Goal: Navigation & Orientation: Find specific page/section

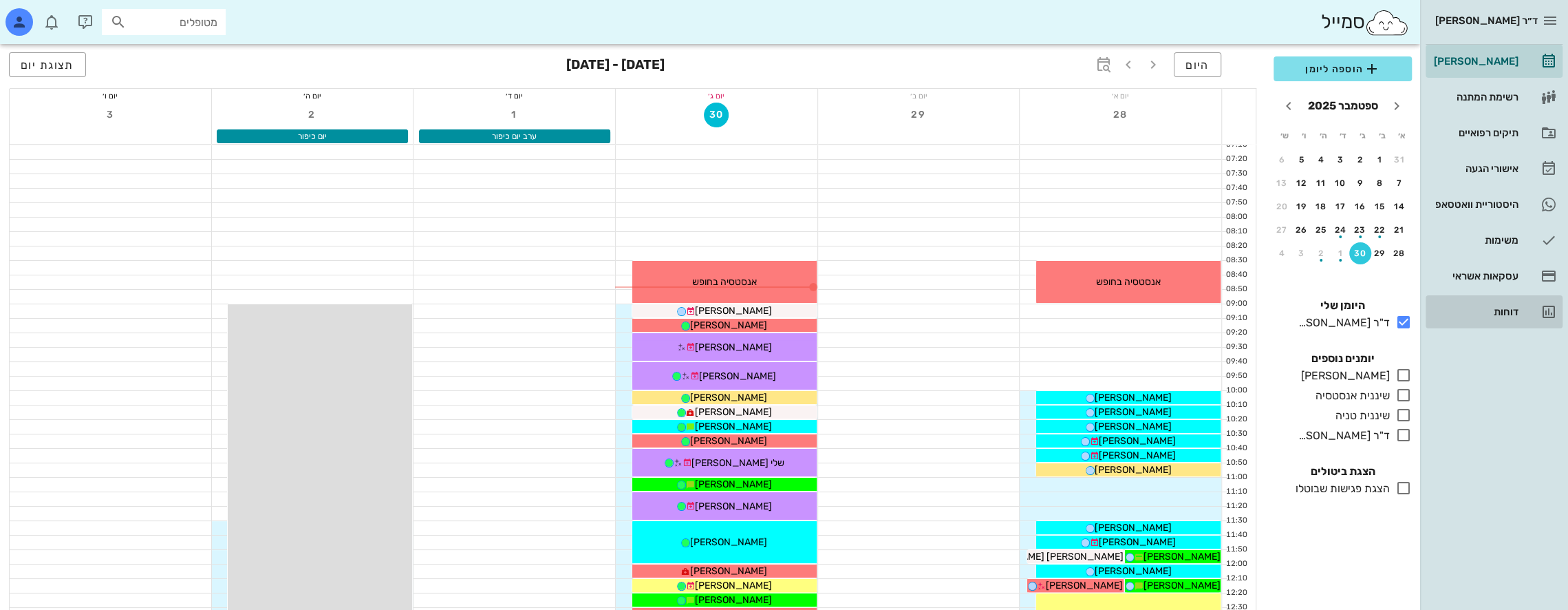
click at [1511, 307] on div "דוחות" at bounding box center [1475, 312] width 87 height 11
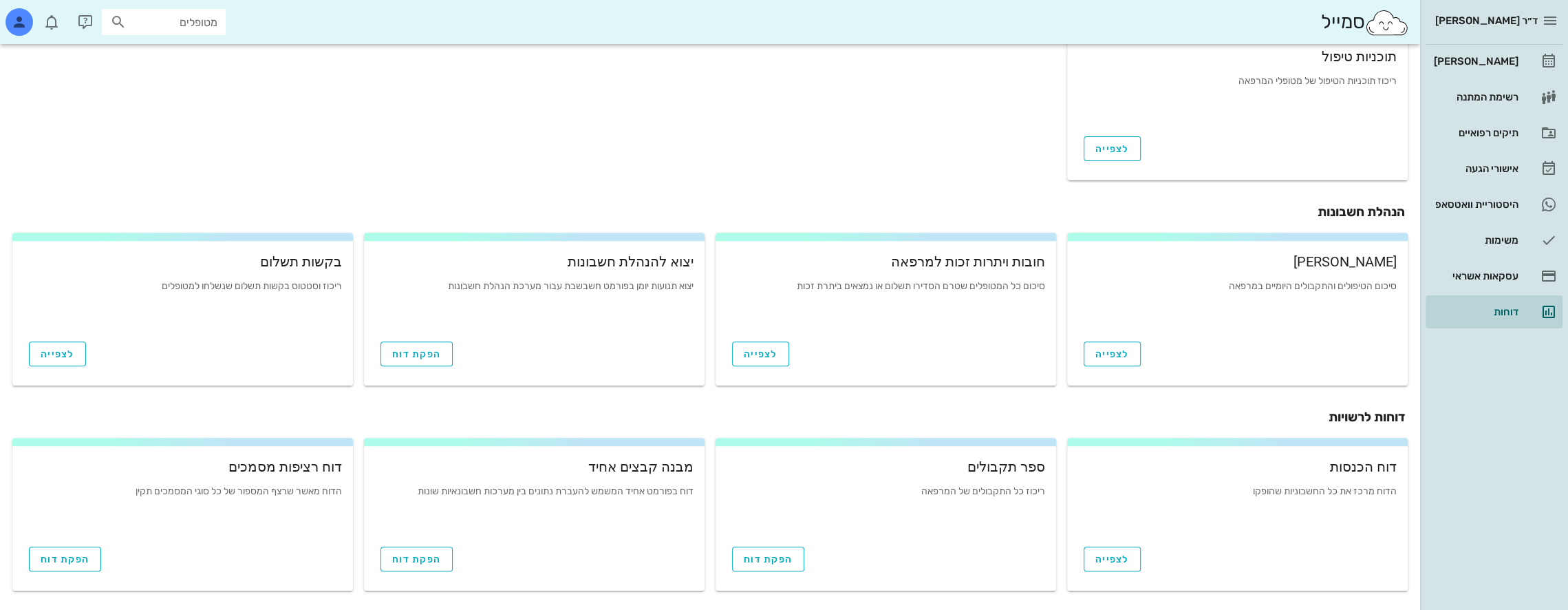
scroll to position [408, 0]
click at [777, 556] on span "הפקת דוח" at bounding box center [769, 556] width 49 height 12
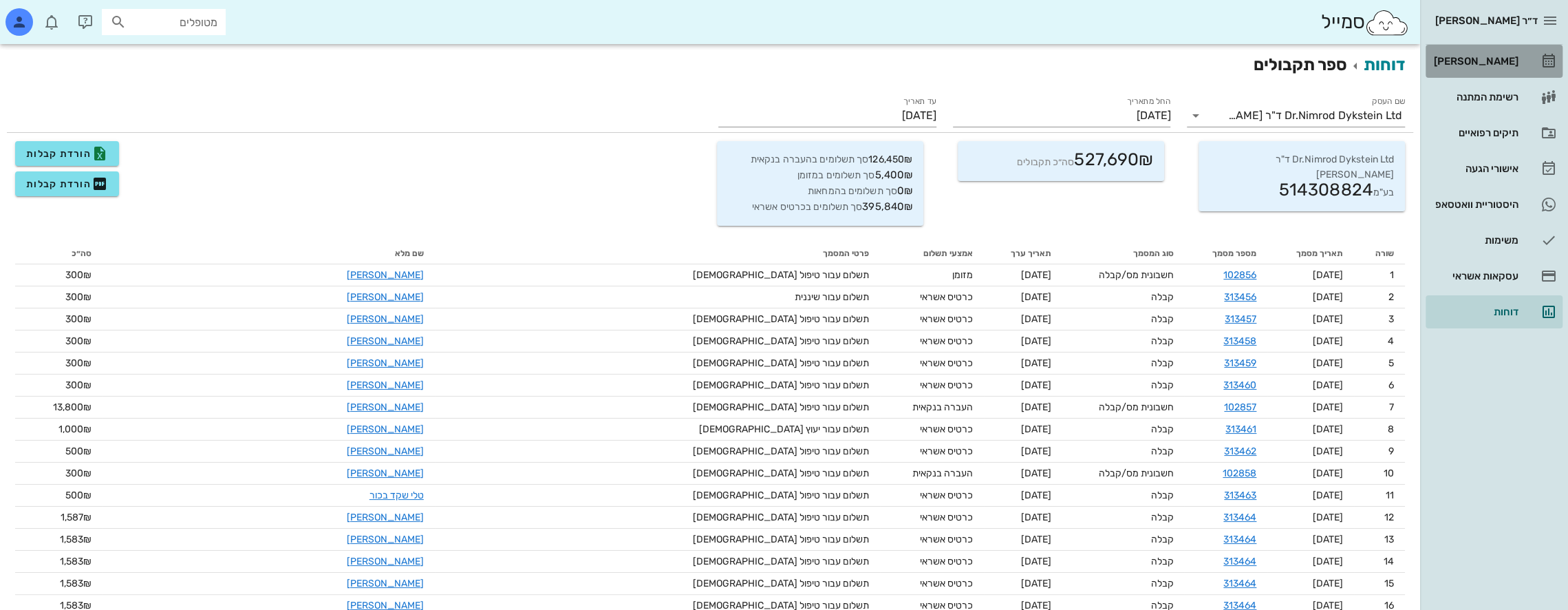
click at [1493, 59] on div "[PERSON_NAME]" at bounding box center [1475, 61] width 87 height 11
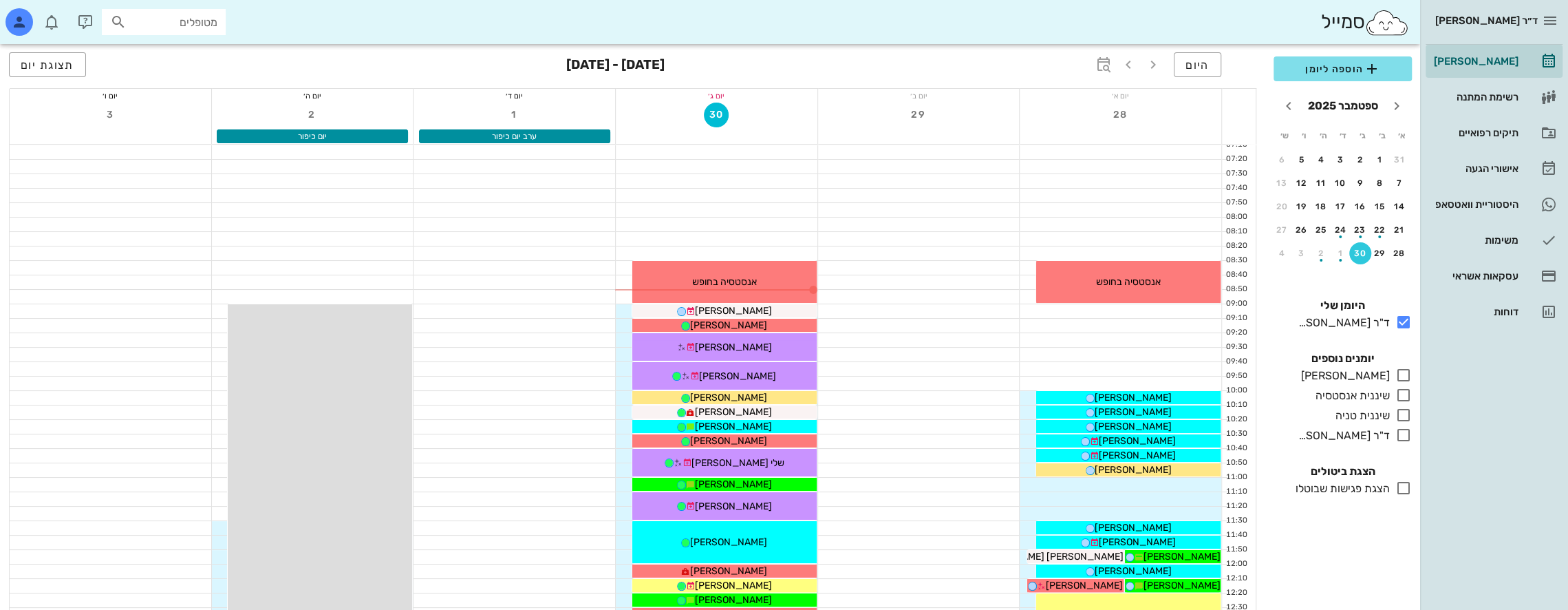
click at [212, 20] on input "מטופלים" at bounding box center [173, 21] width 88 height 18
type input "d"
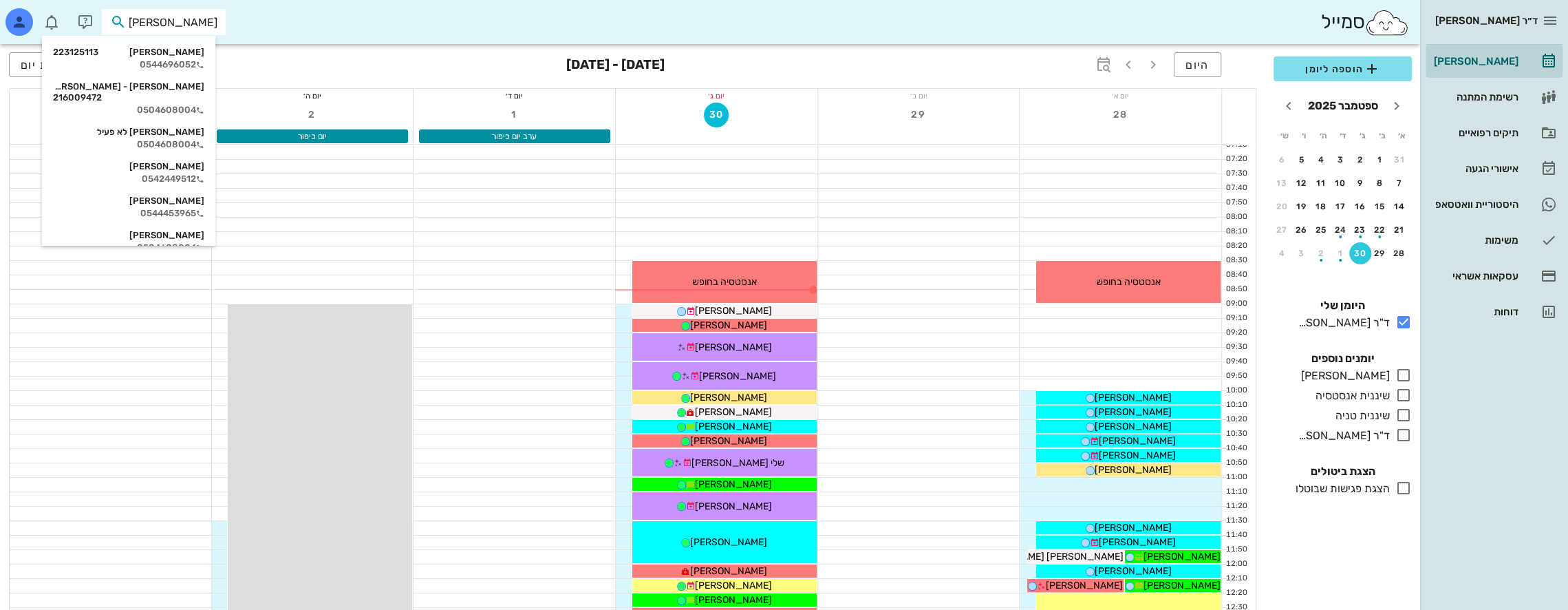
type input "[PERSON_NAME]"
click at [172, 58] on div "[PERSON_NAME] 223125113 0544696052" at bounding box center [128, 59] width 151 height 35
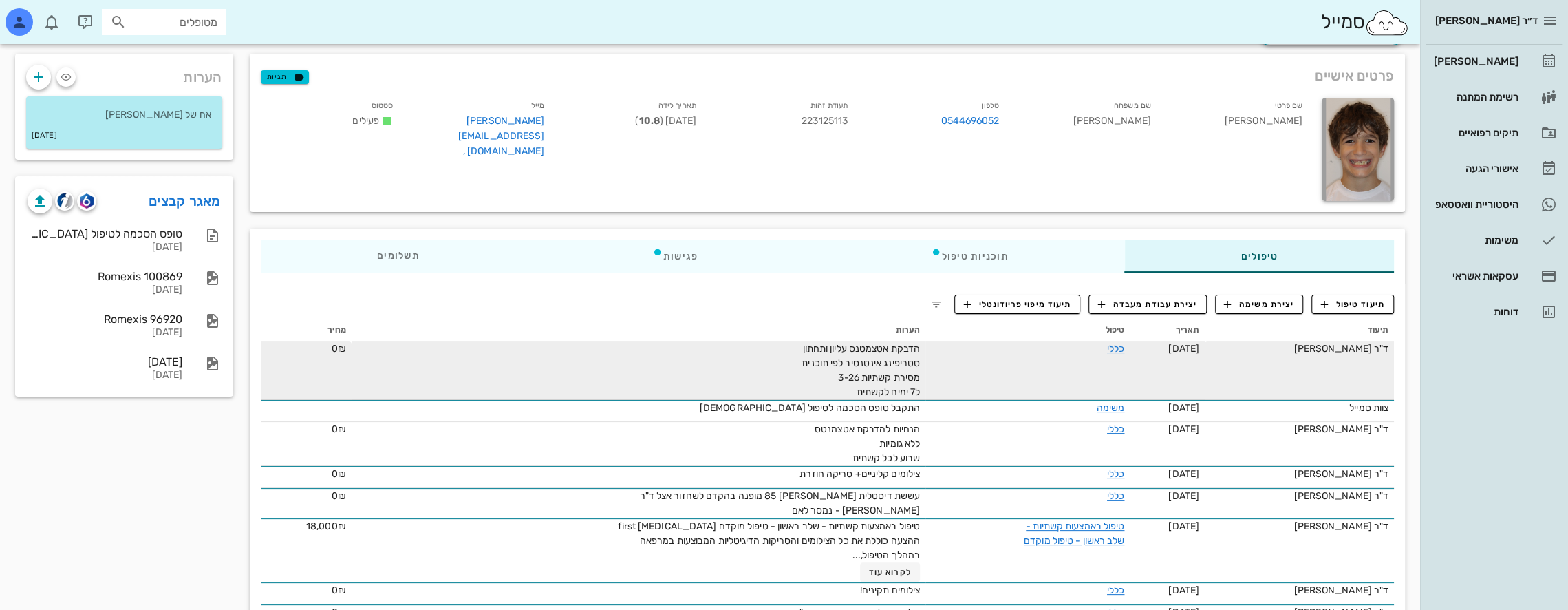
scroll to position [69, 0]
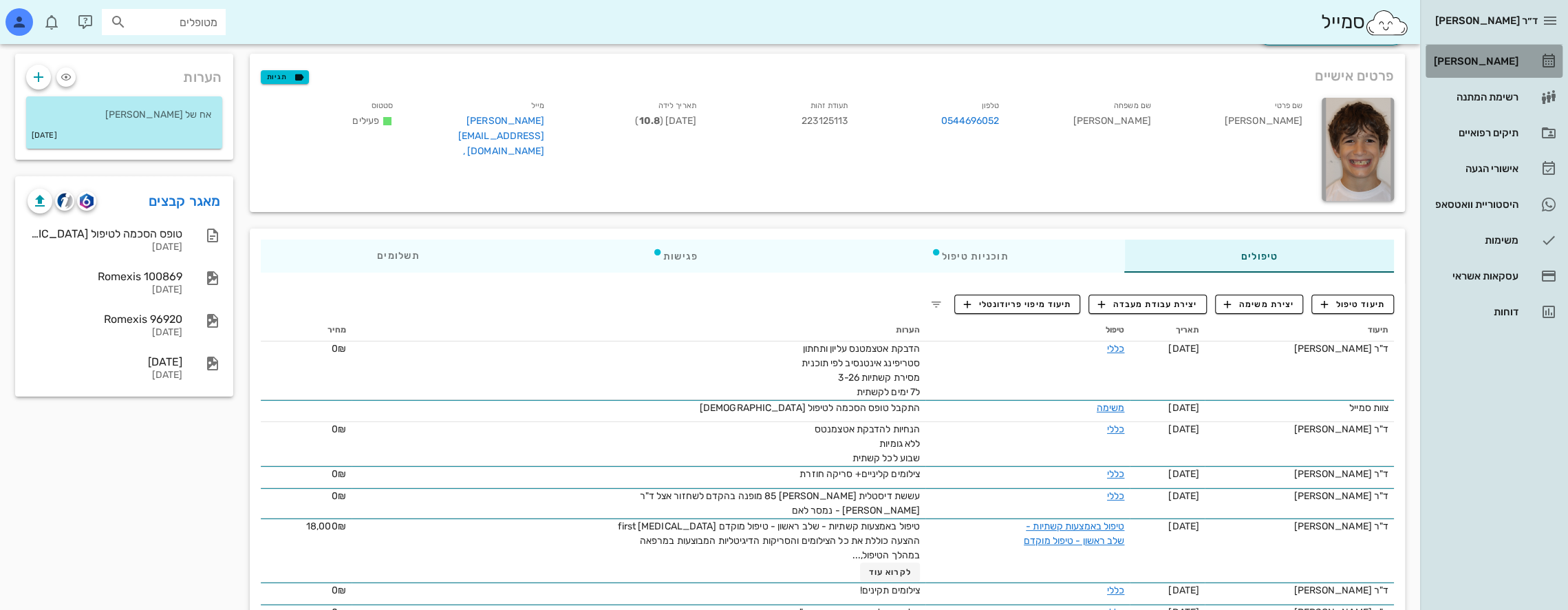
click at [1504, 59] on div "[PERSON_NAME]" at bounding box center [1475, 61] width 87 height 11
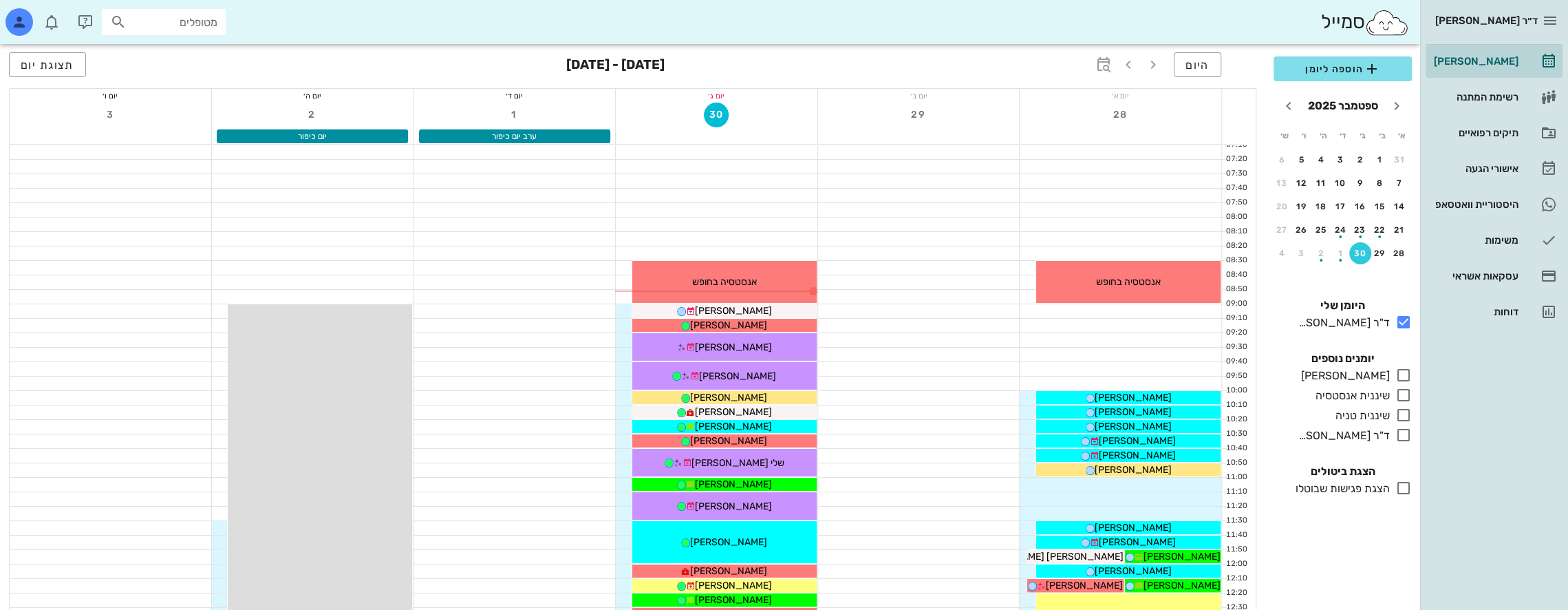
click at [182, 16] on input "מטופלים" at bounding box center [173, 21] width 88 height 18
type input "קרון"
click at [195, 56] on div "[PERSON_NAME] ([PERSON_NAME] 334351921" at bounding box center [139, 58] width 151 height 22
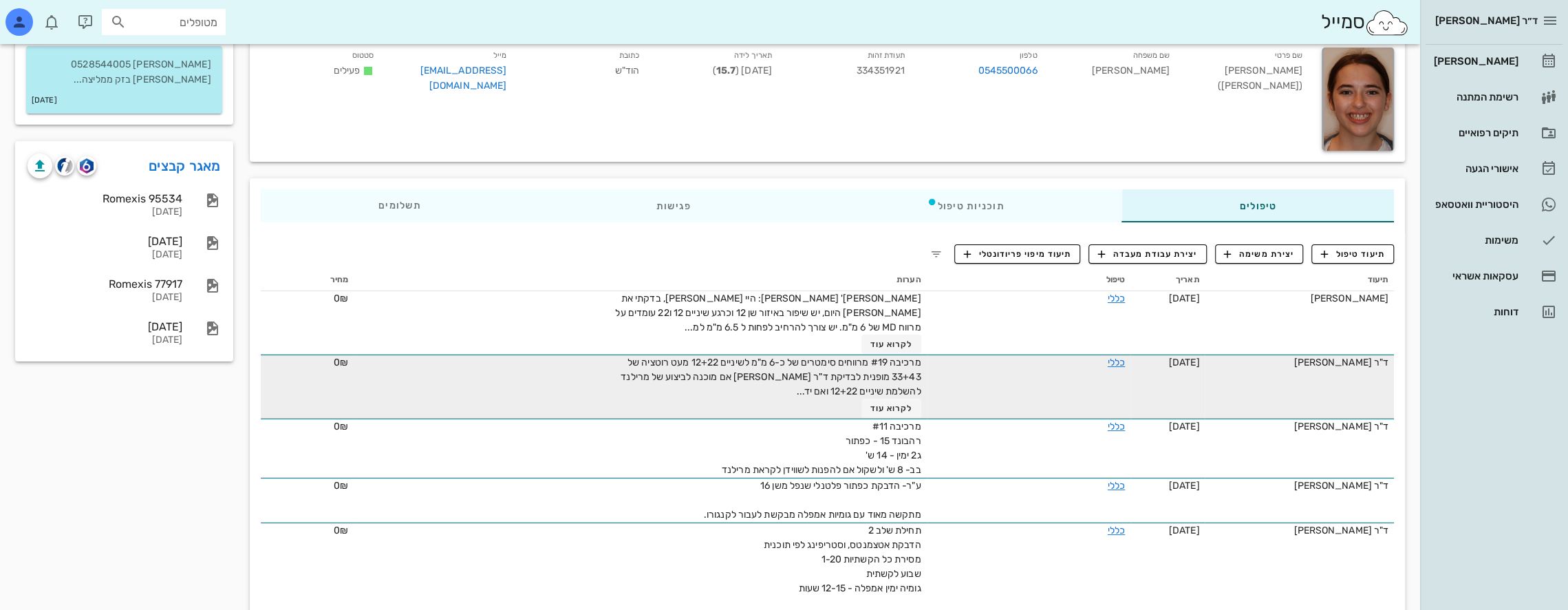
scroll to position [138, 0]
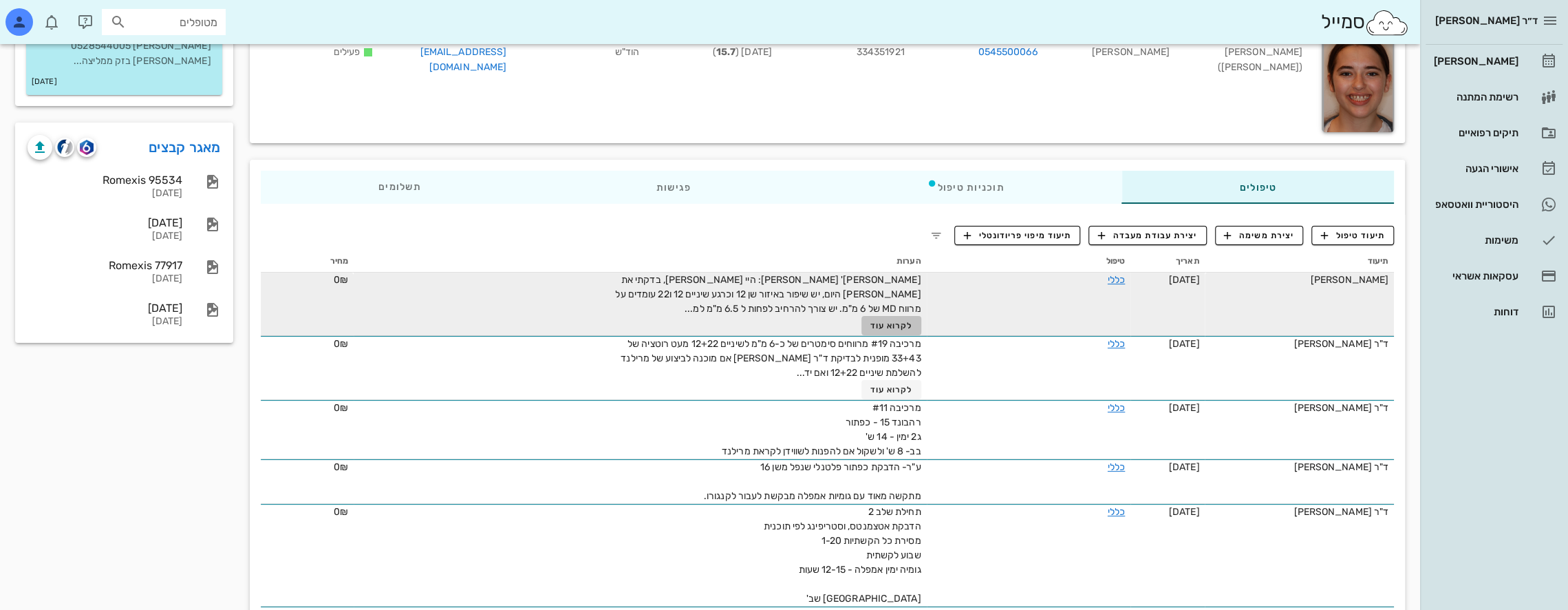
click at [889, 324] on span "לקרוא עוד" at bounding box center [891, 325] width 42 height 9
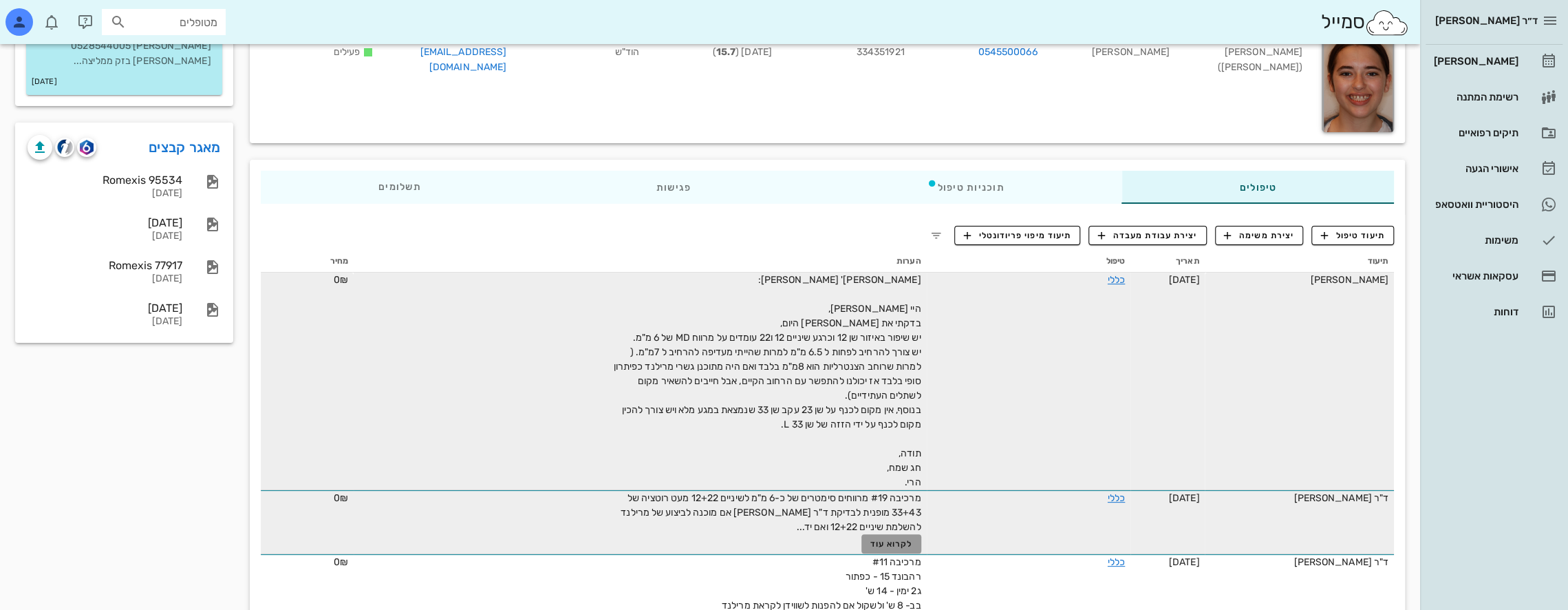
click at [890, 545] on span "לקרוא עוד" at bounding box center [891, 543] width 42 height 9
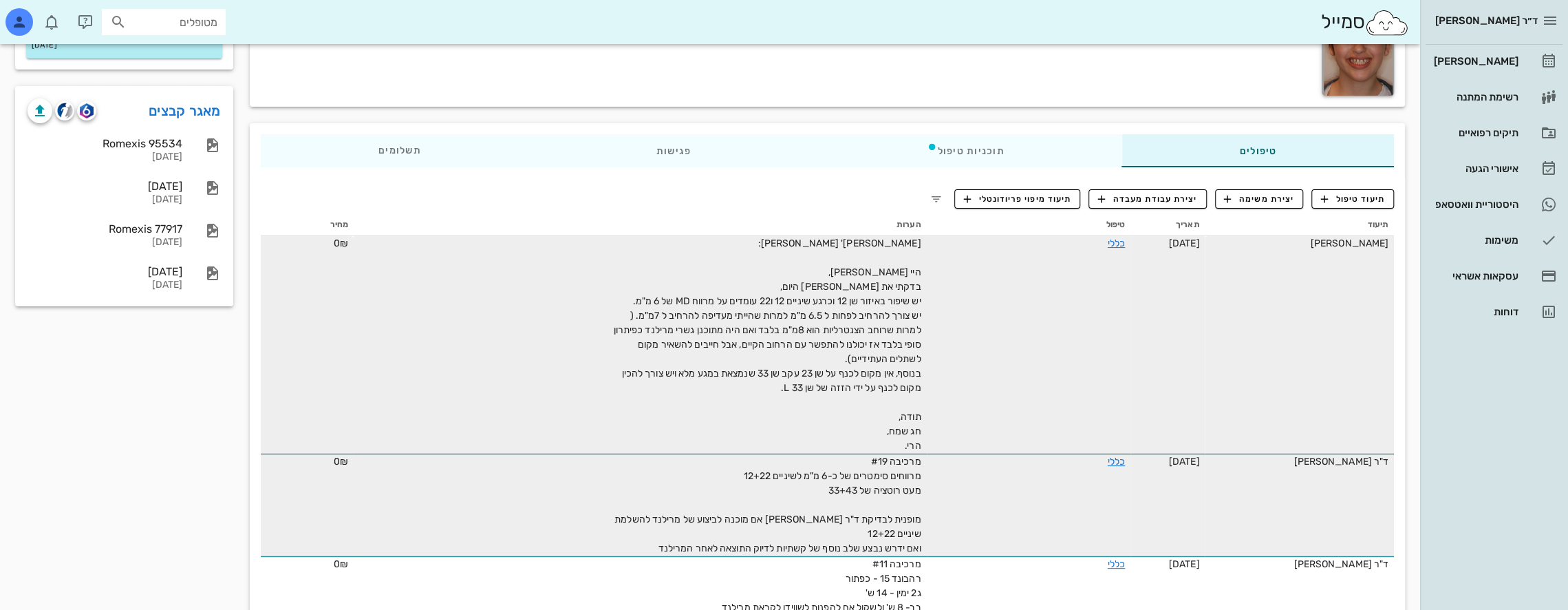
scroll to position [0, 0]
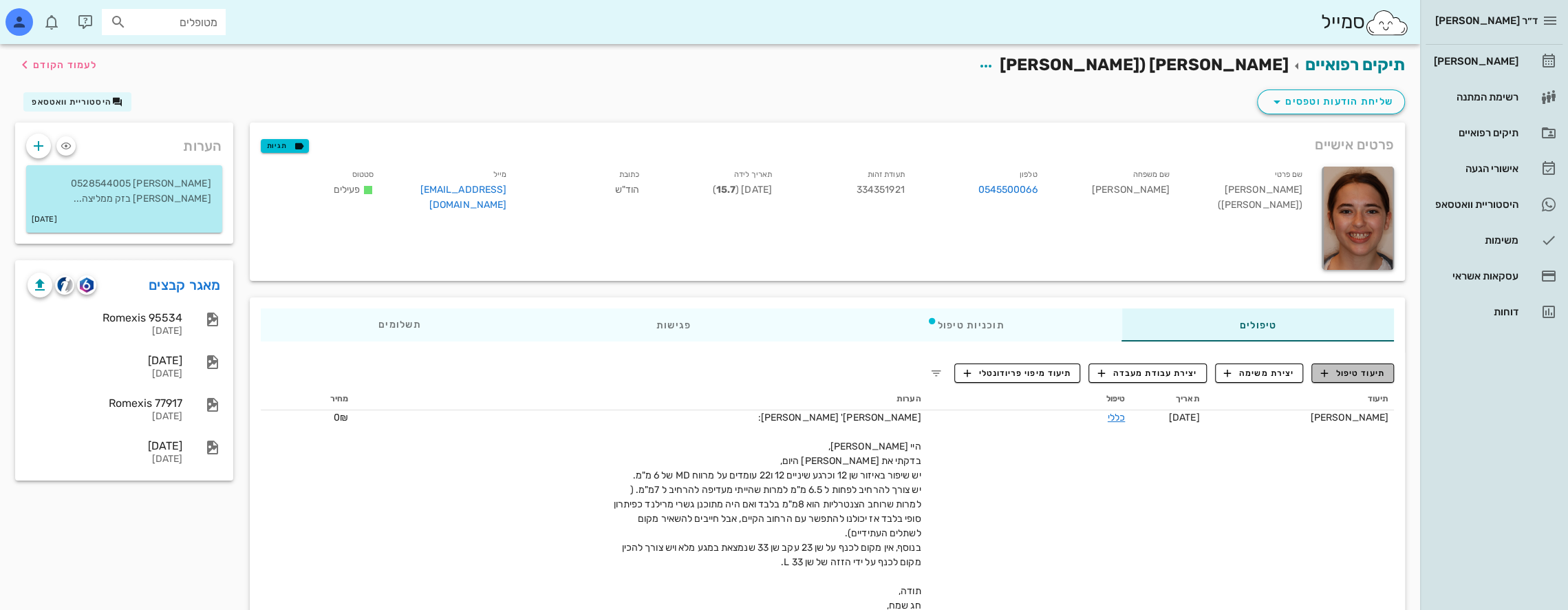
click at [1349, 367] on span "תיעוד טיפול" at bounding box center [1352, 373] width 64 height 13
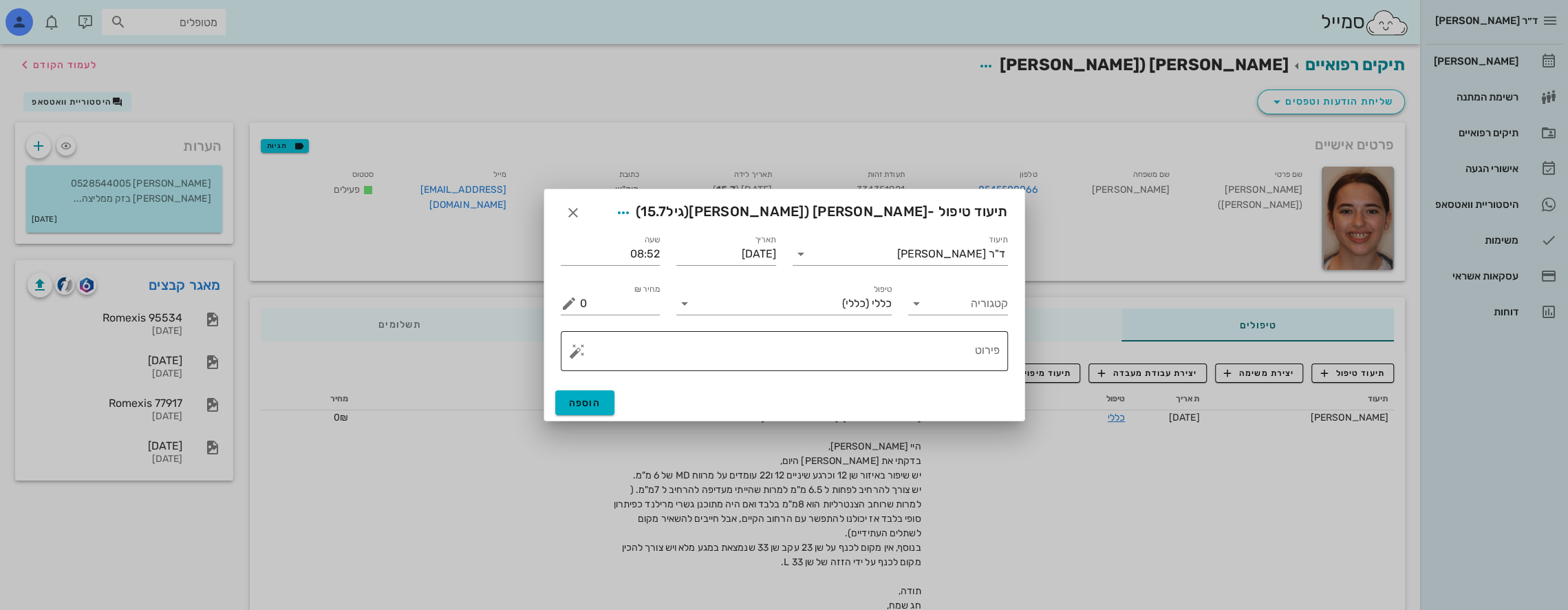
click at [931, 347] on textarea "פירוט" at bounding box center [790, 354] width 420 height 33
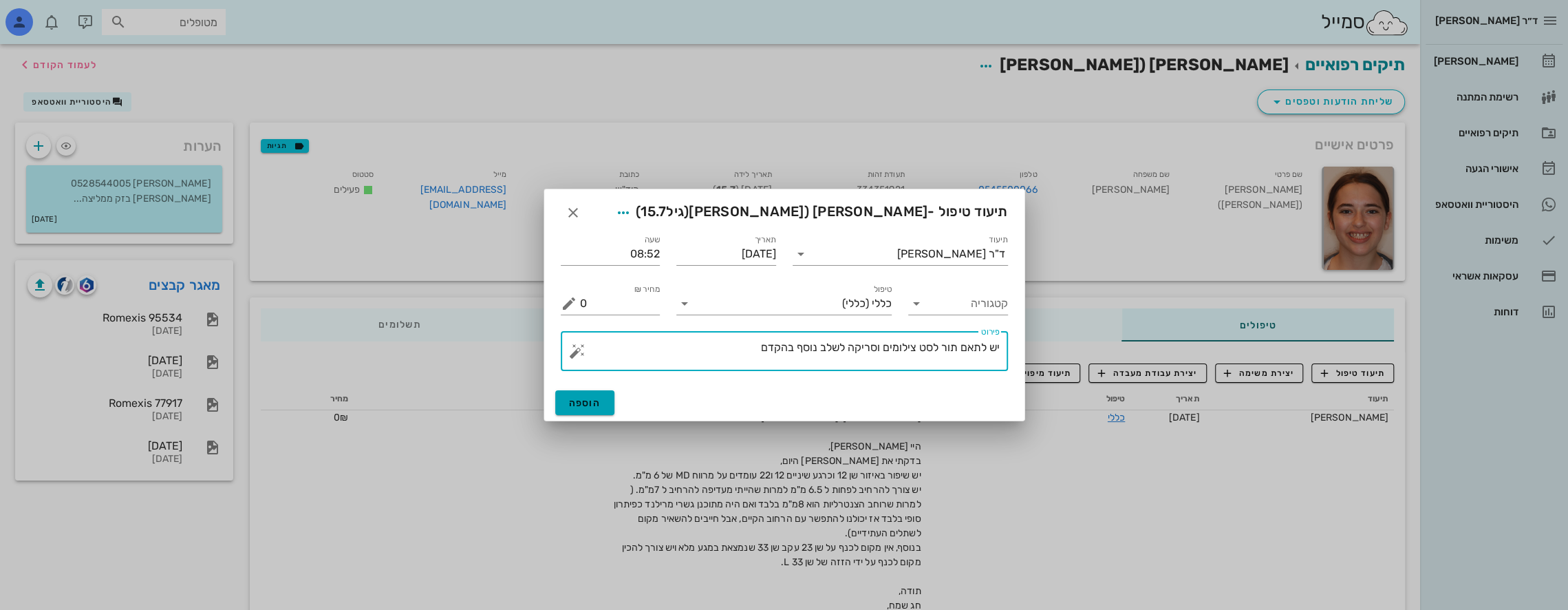
type textarea "יש לתאם תור לסט צילומים וסריקה לשלב נוסף בהקדם"
click at [590, 404] on span "הוספה" at bounding box center [585, 403] width 32 height 12
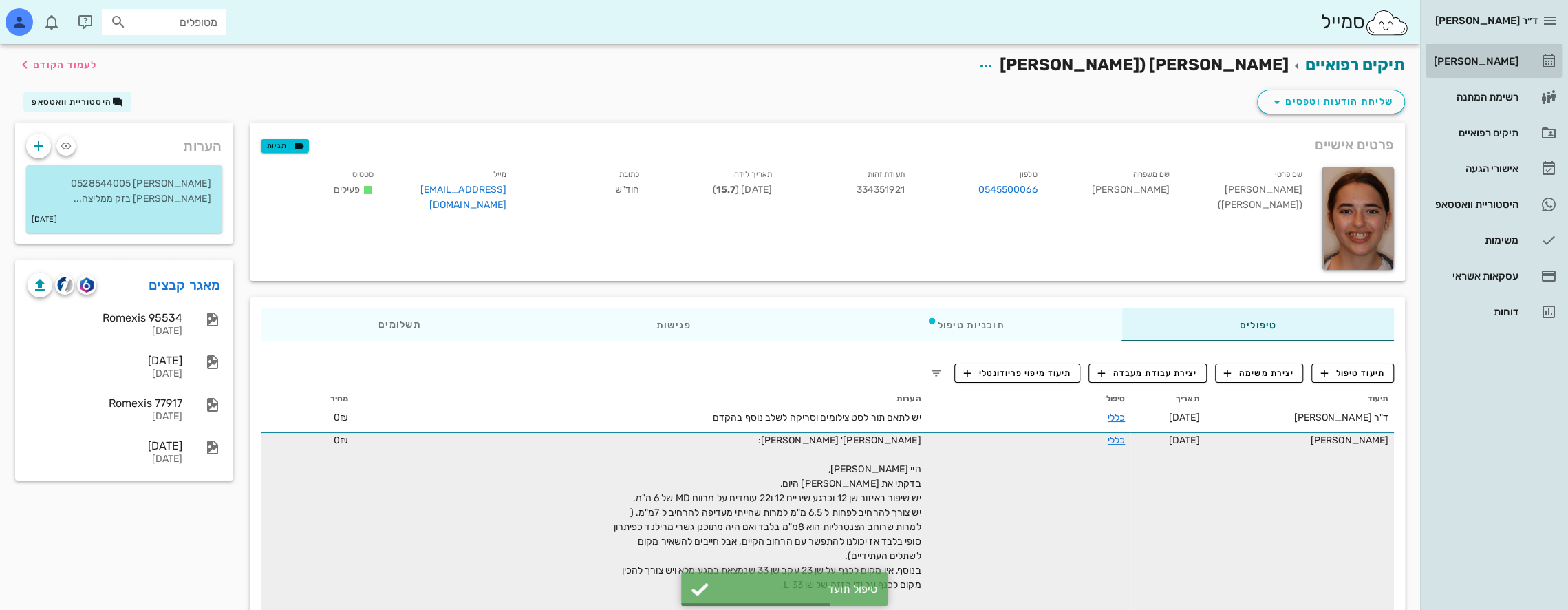
click at [1503, 54] on div "[PERSON_NAME]" at bounding box center [1475, 61] width 87 height 22
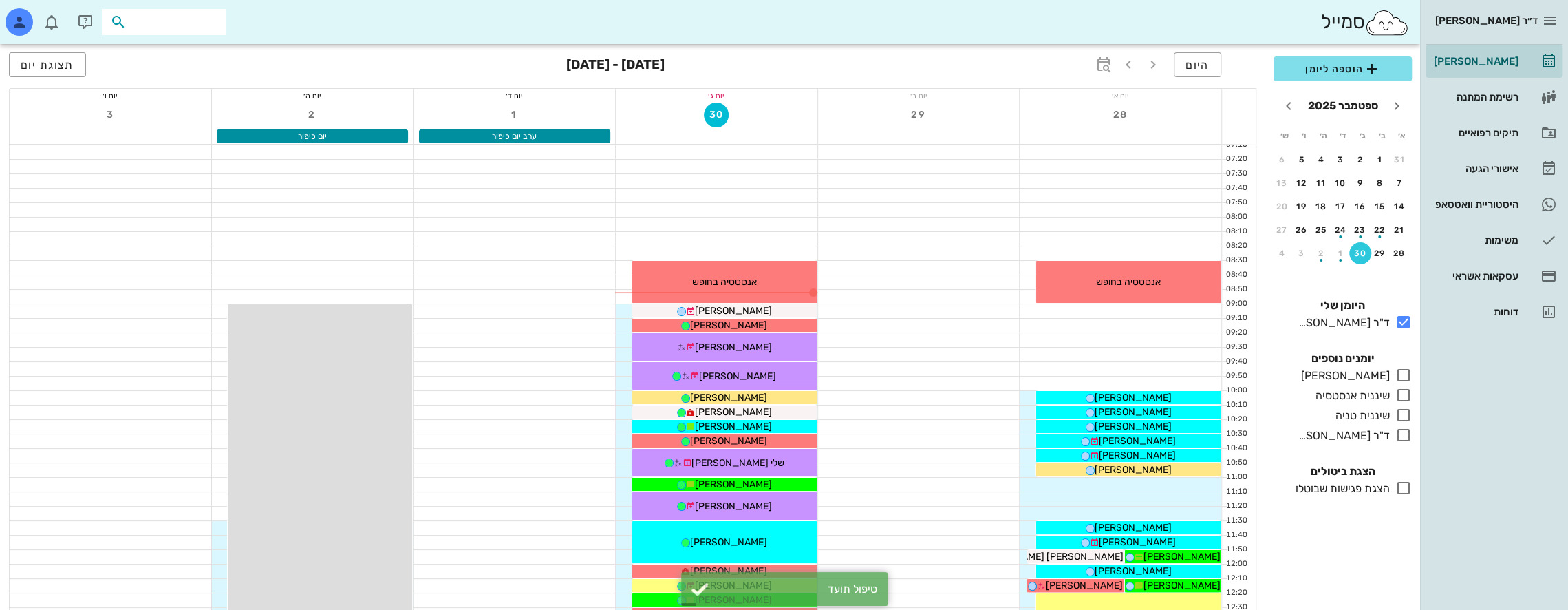
click at [199, 21] on input "text" at bounding box center [173, 21] width 88 height 18
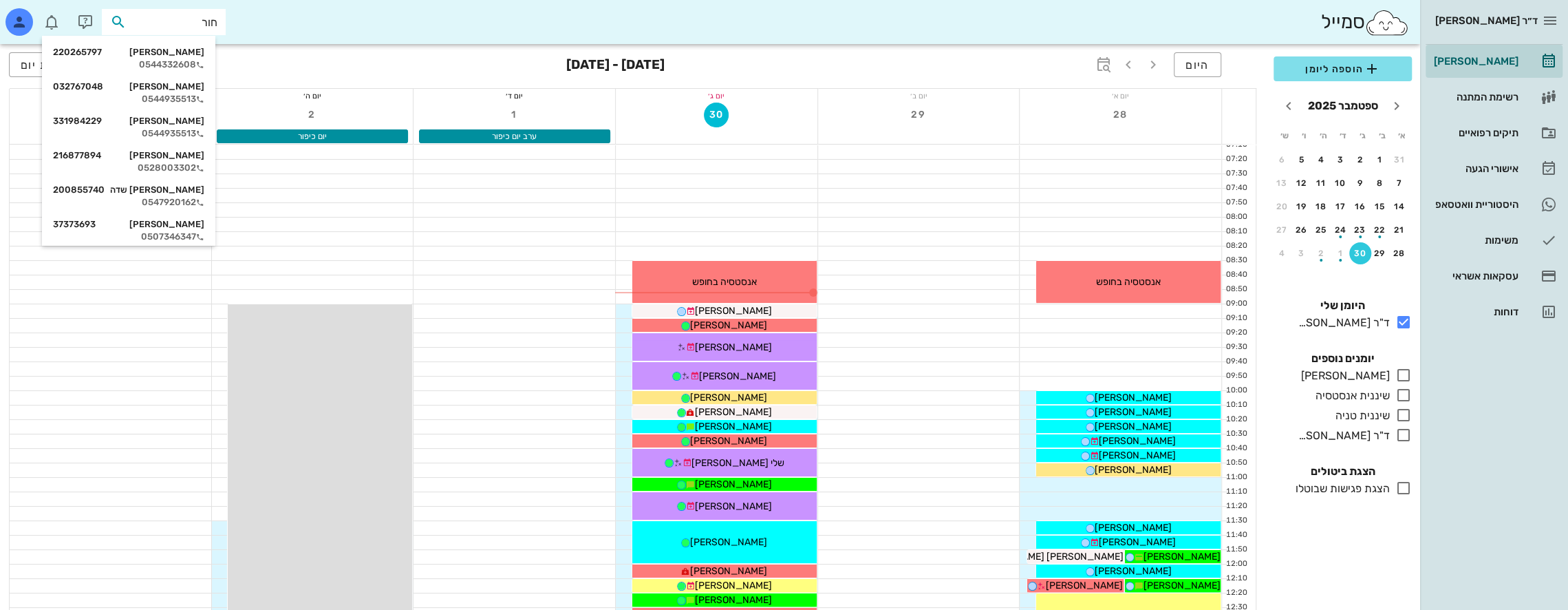
type input "חורש"
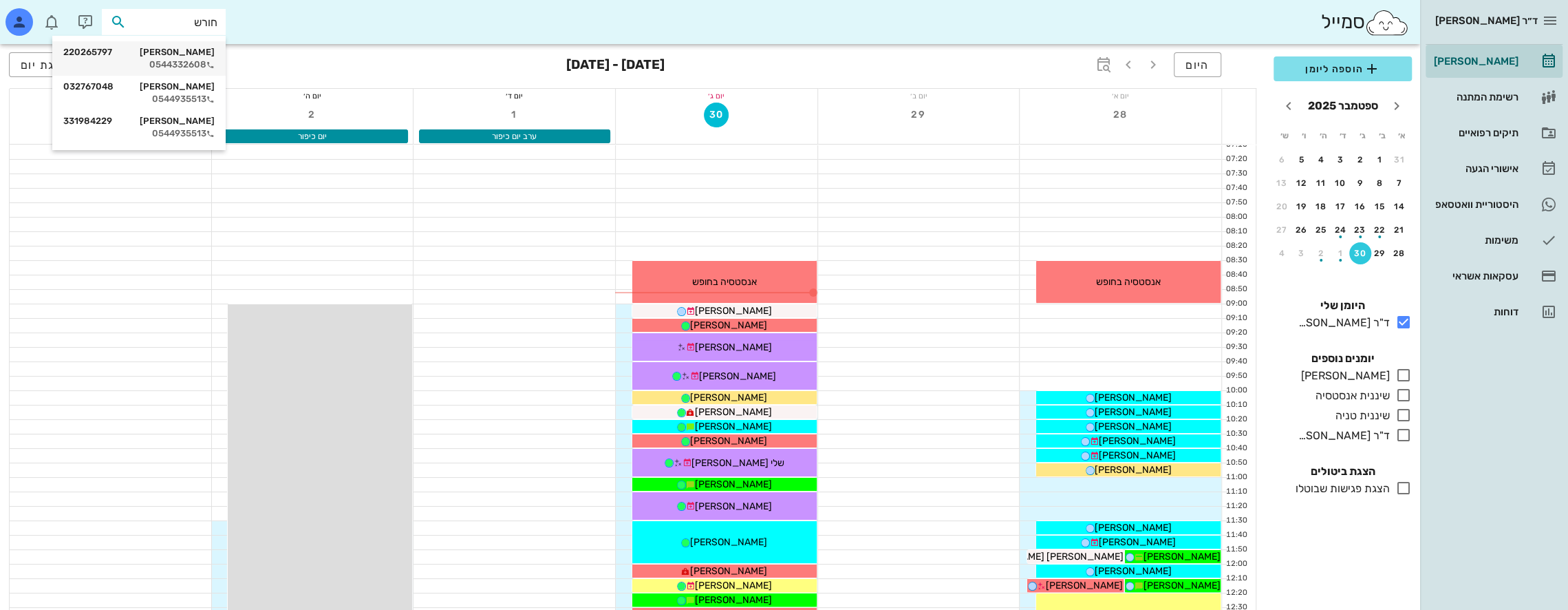
click at [197, 60] on div "0544332608" at bounding box center [139, 65] width 151 height 11
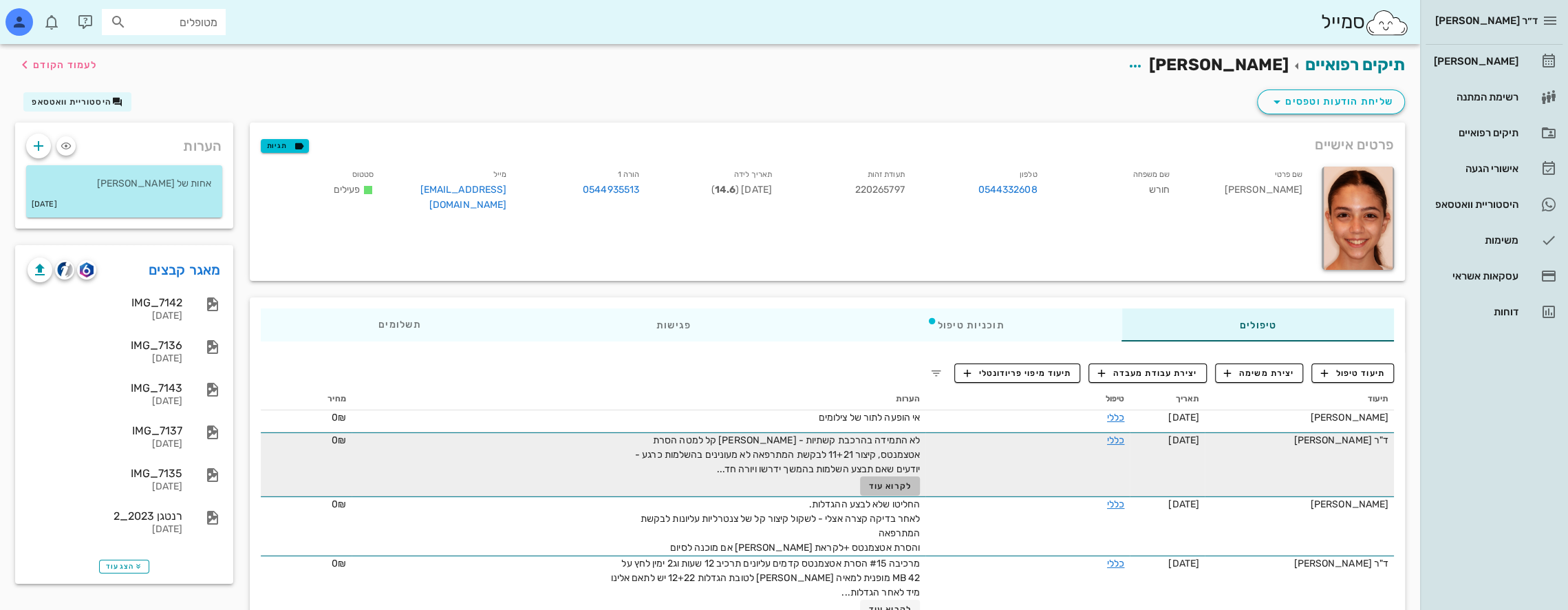
click at [871, 484] on span "לקרוא עוד" at bounding box center [890, 485] width 42 height 9
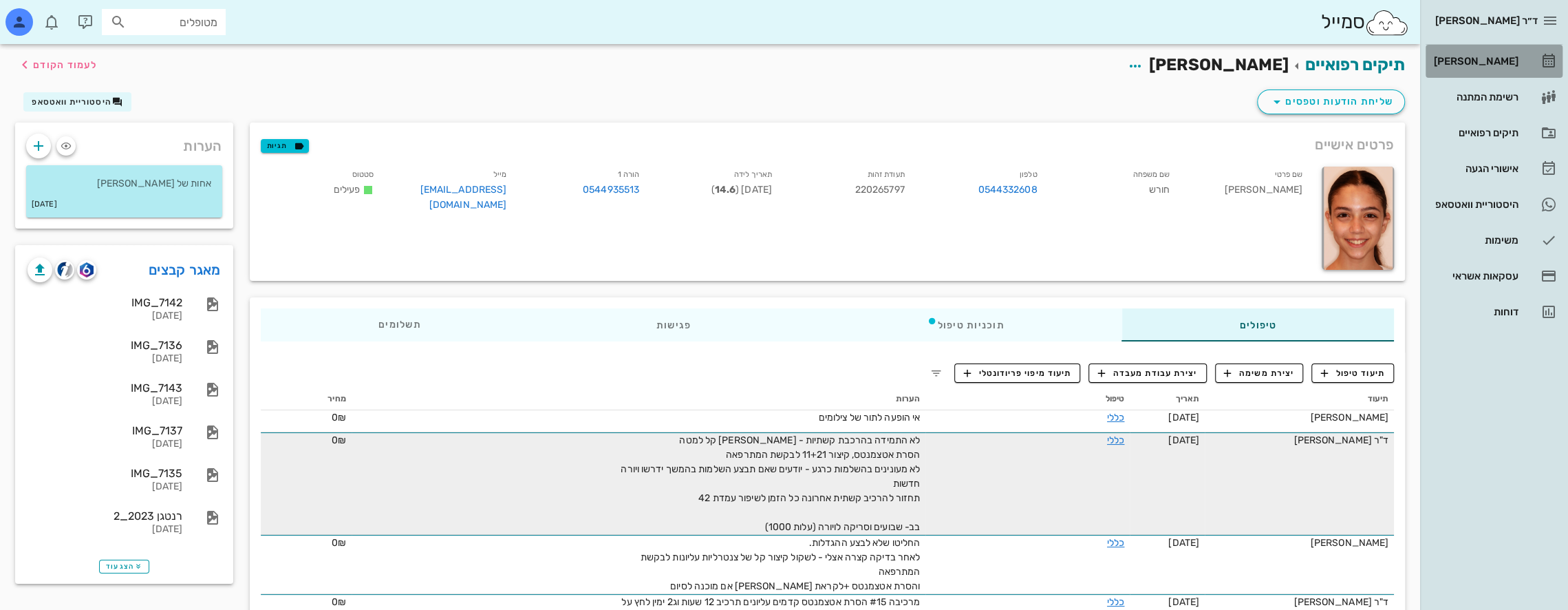
click at [1488, 56] on div "[PERSON_NAME]" at bounding box center [1475, 61] width 87 height 11
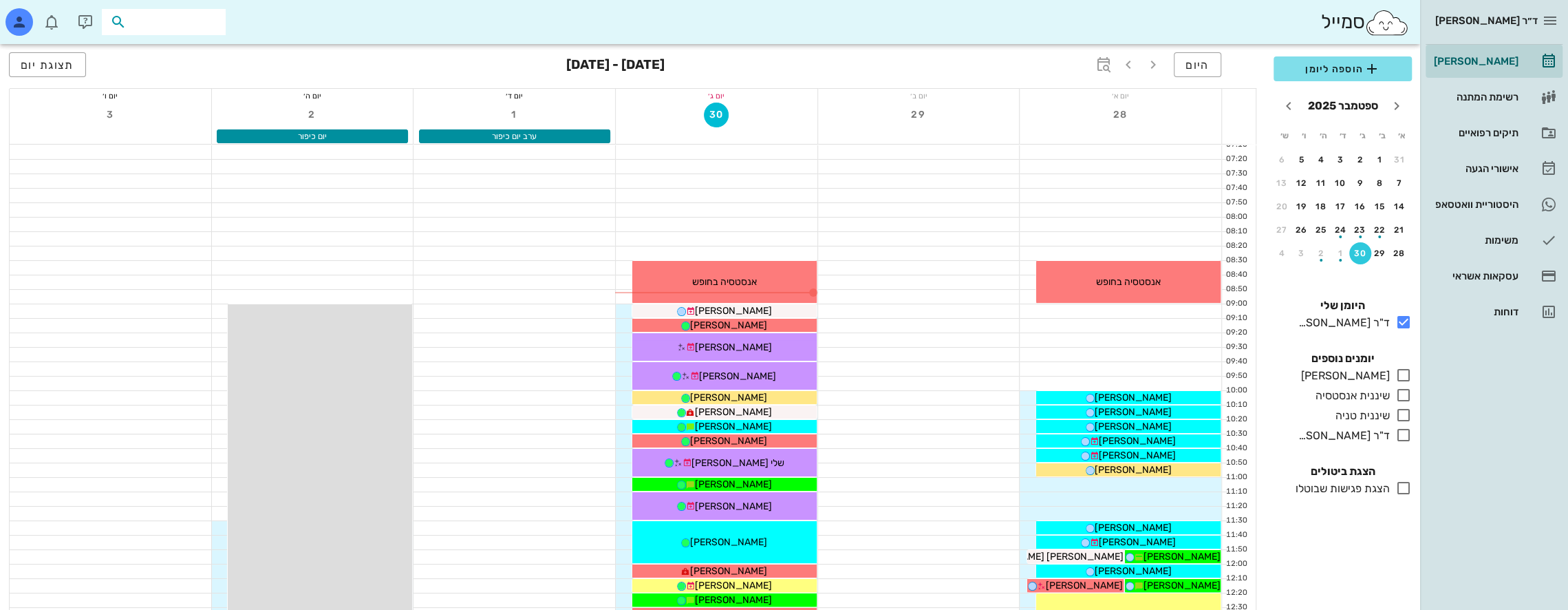
click at [207, 24] on input "text" at bounding box center [173, 21] width 88 height 18
type input "[PERSON_NAME] אס"
click at [200, 49] on div "[PERSON_NAME] 333038917" at bounding box center [139, 52] width 151 height 11
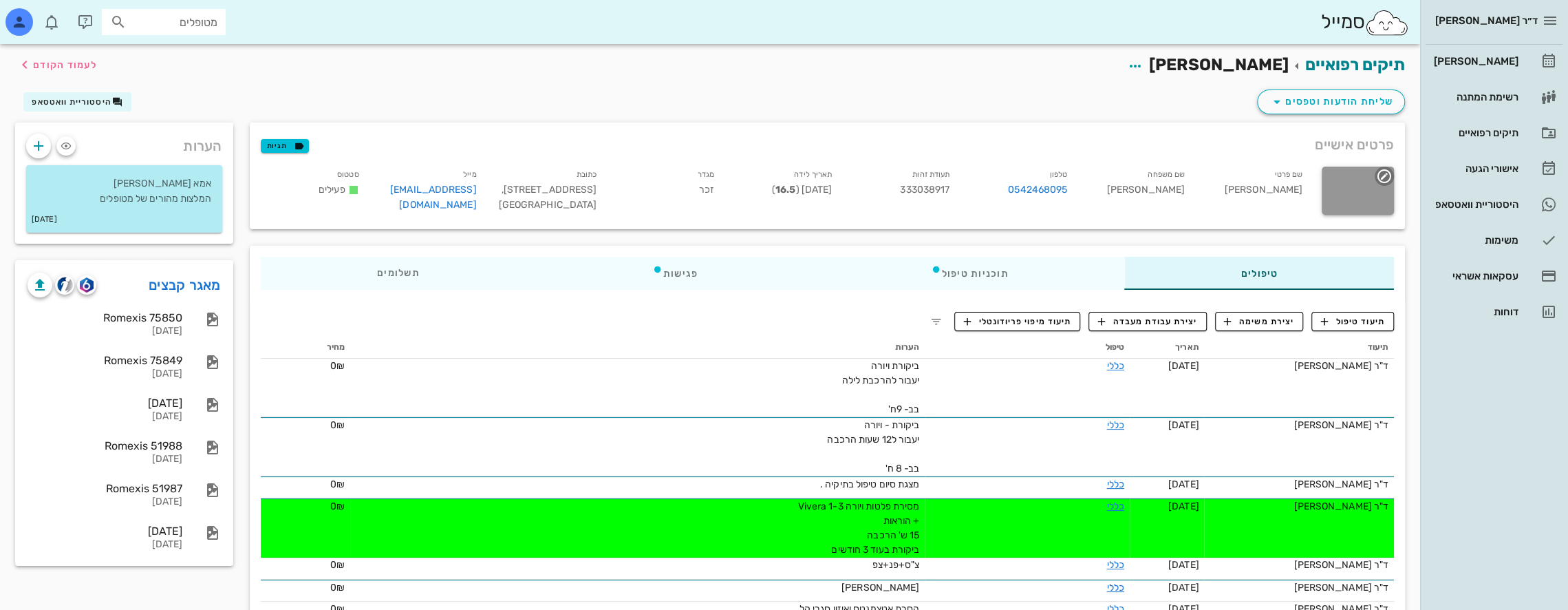
click at [1368, 198] on div at bounding box center [1357, 190] width 72 height 48
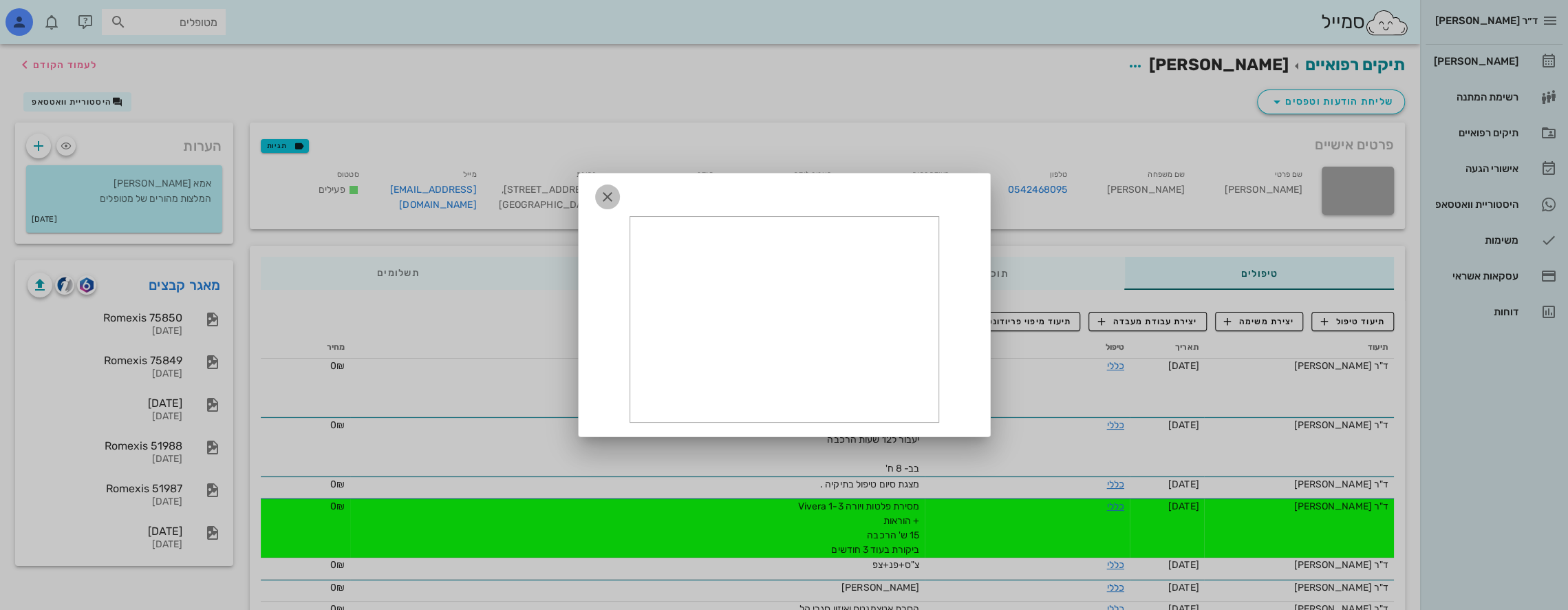
click at [601, 195] on icon "button" at bounding box center [607, 196] width 16 height 16
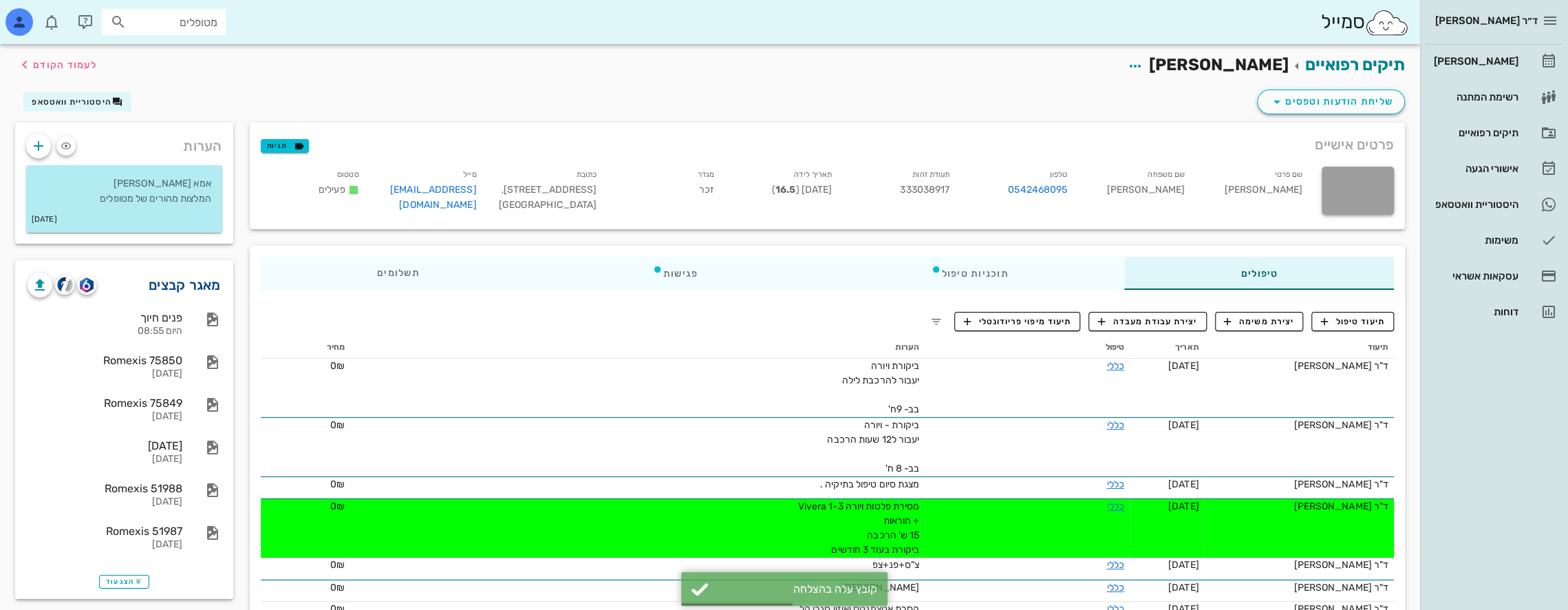
click at [183, 282] on link "מאגר קבצים" at bounding box center [184, 285] width 72 height 22
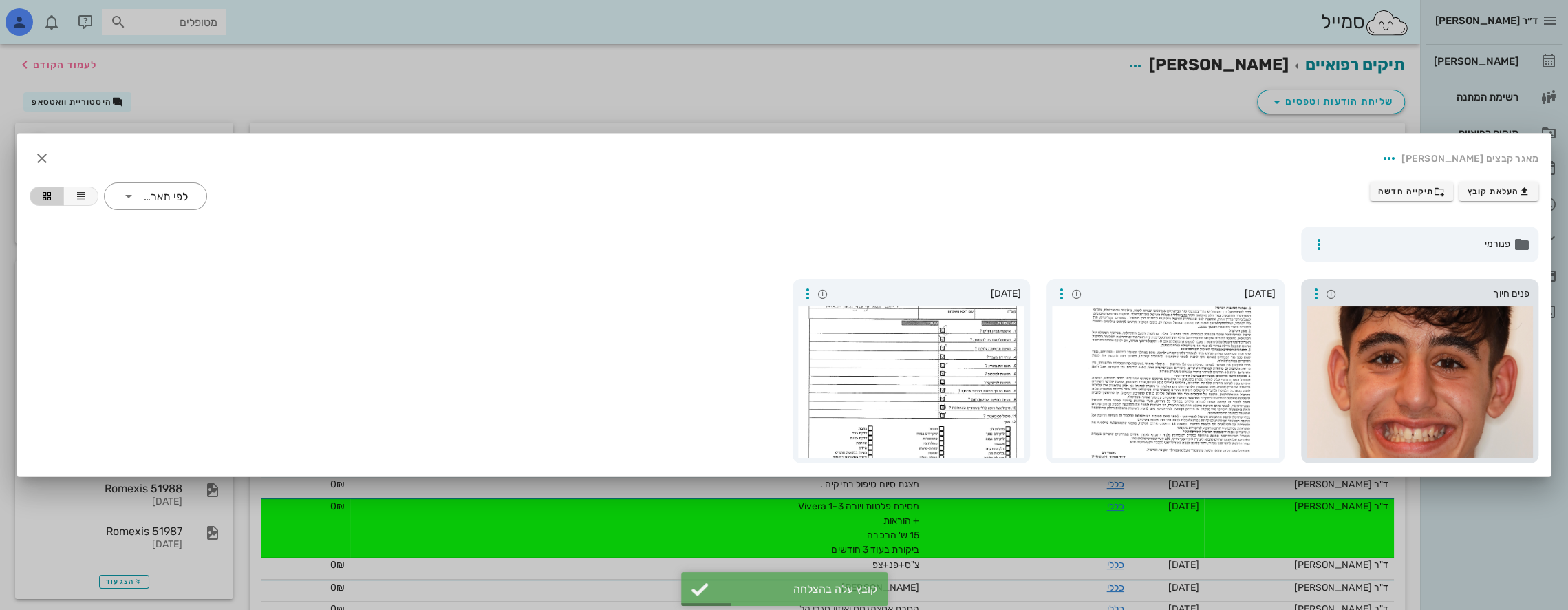
click at [1405, 382] on div at bounding box center [1419, 382] width 227 height 151
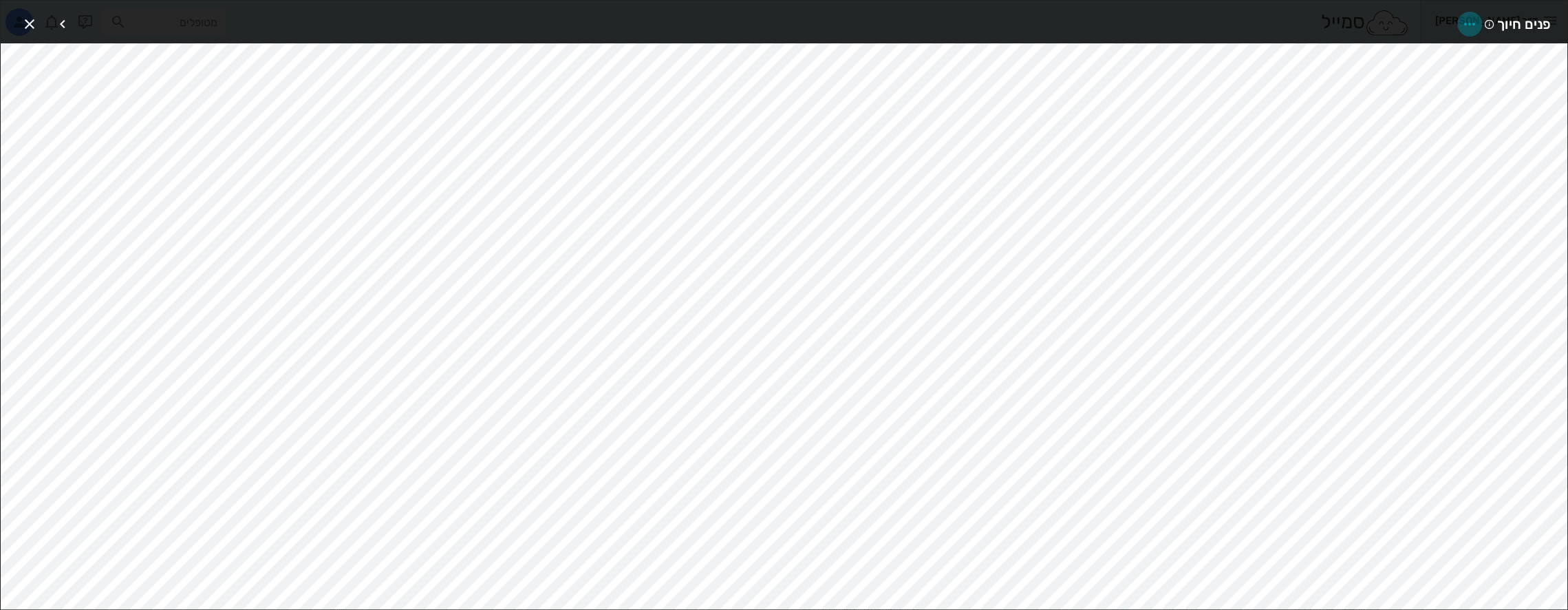
click at [1469, 20] on icon "button" at bounding box center [1469, 24] width 16 height 16
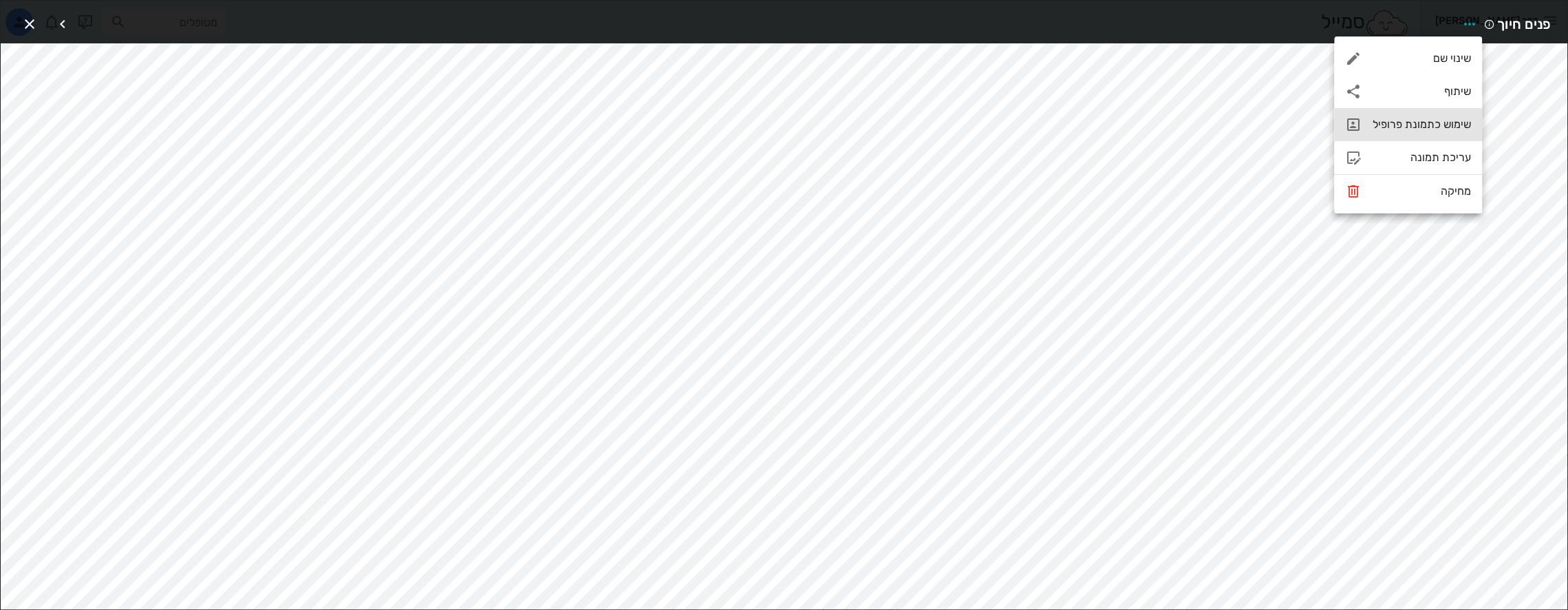
click at [1429, 127] on div "שימוש כתמונת פרופיל" at bounding box center [1422, 124] width 99 height 13
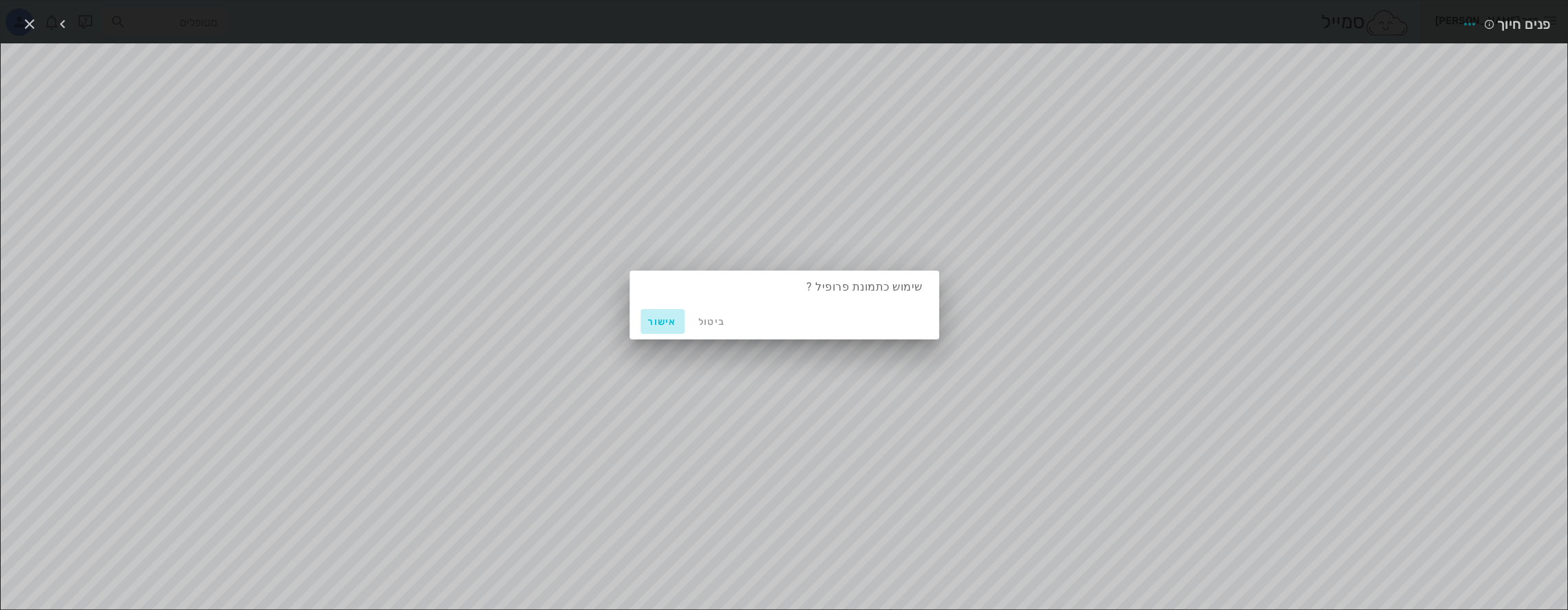
click at [657, 318] on span "אישור" at bounding box center [663, 322] width 33 height 12
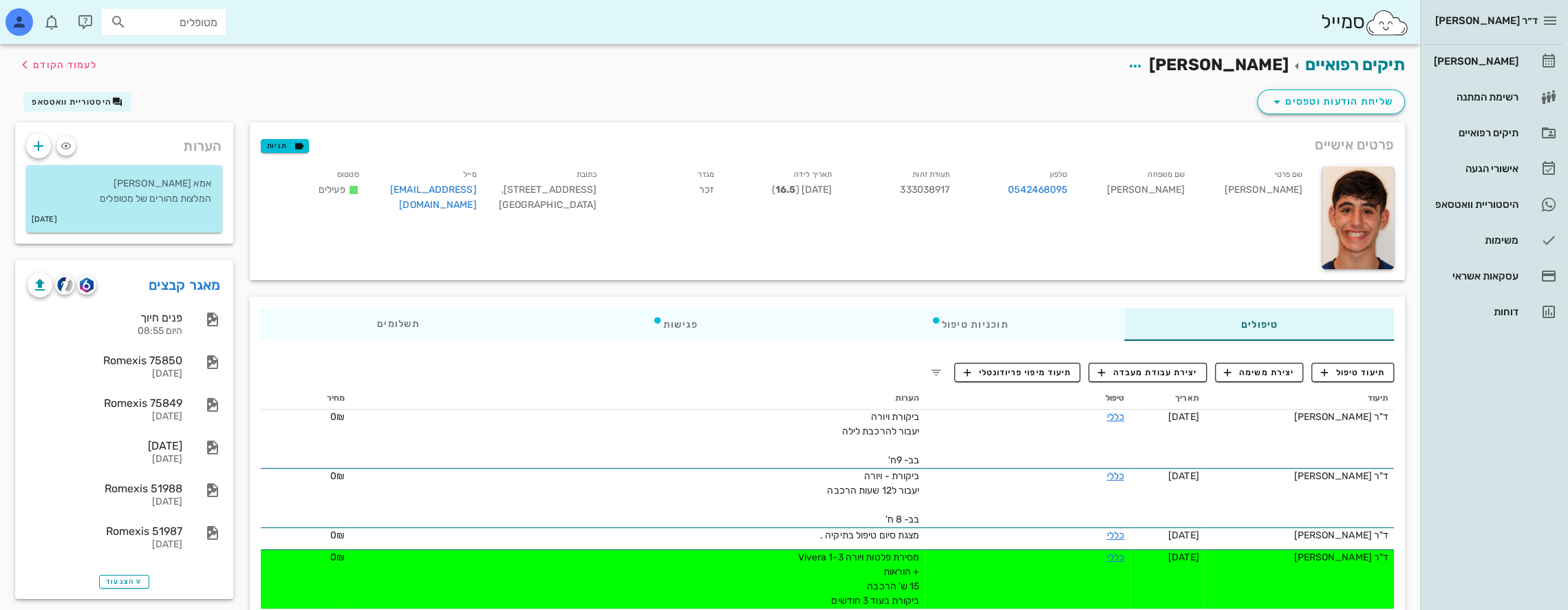
click at [190, 20] on input "מטופלים" at bounding box center [173, 21] width 88 height 18
type input "ק"
type input "אסט"
click at [174, 67] on div "0532255640" at bounding box center [139, 65] width 151 height 11
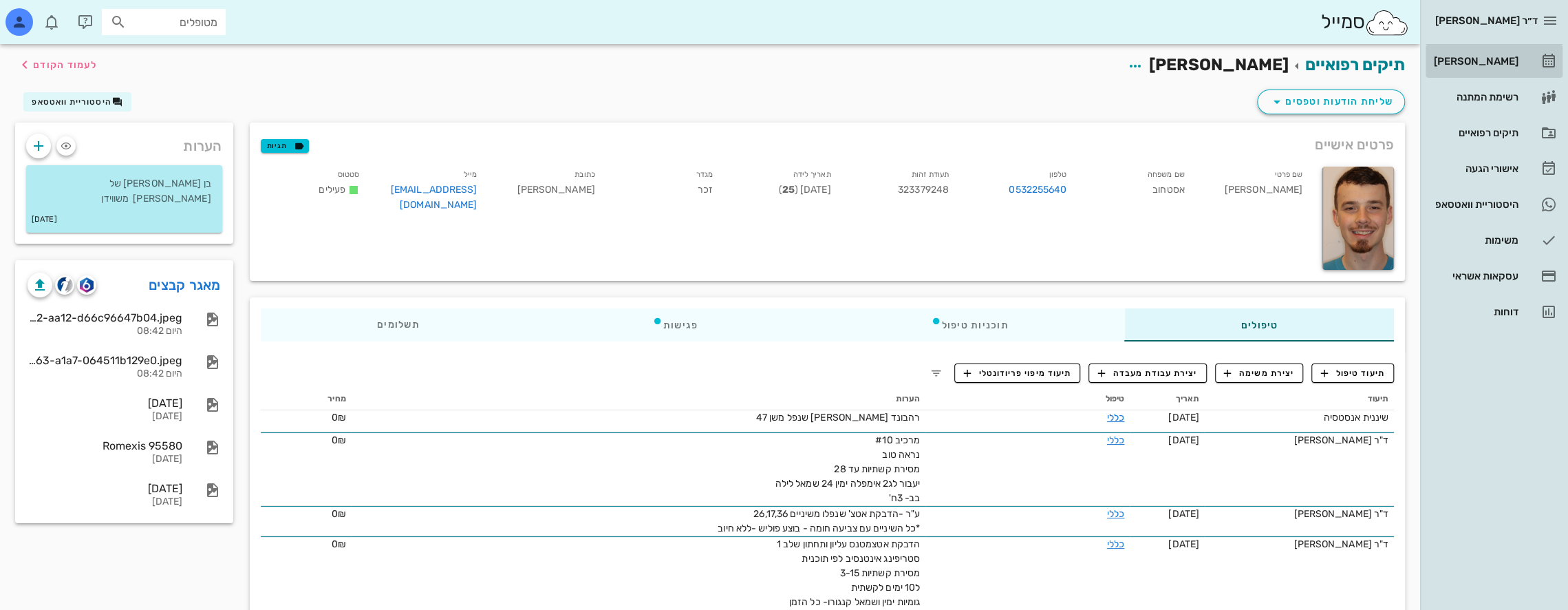
click at [1492, 54] on div "[PERSON_NAME]" at bounding box center [1475, 61] width 87 height 22
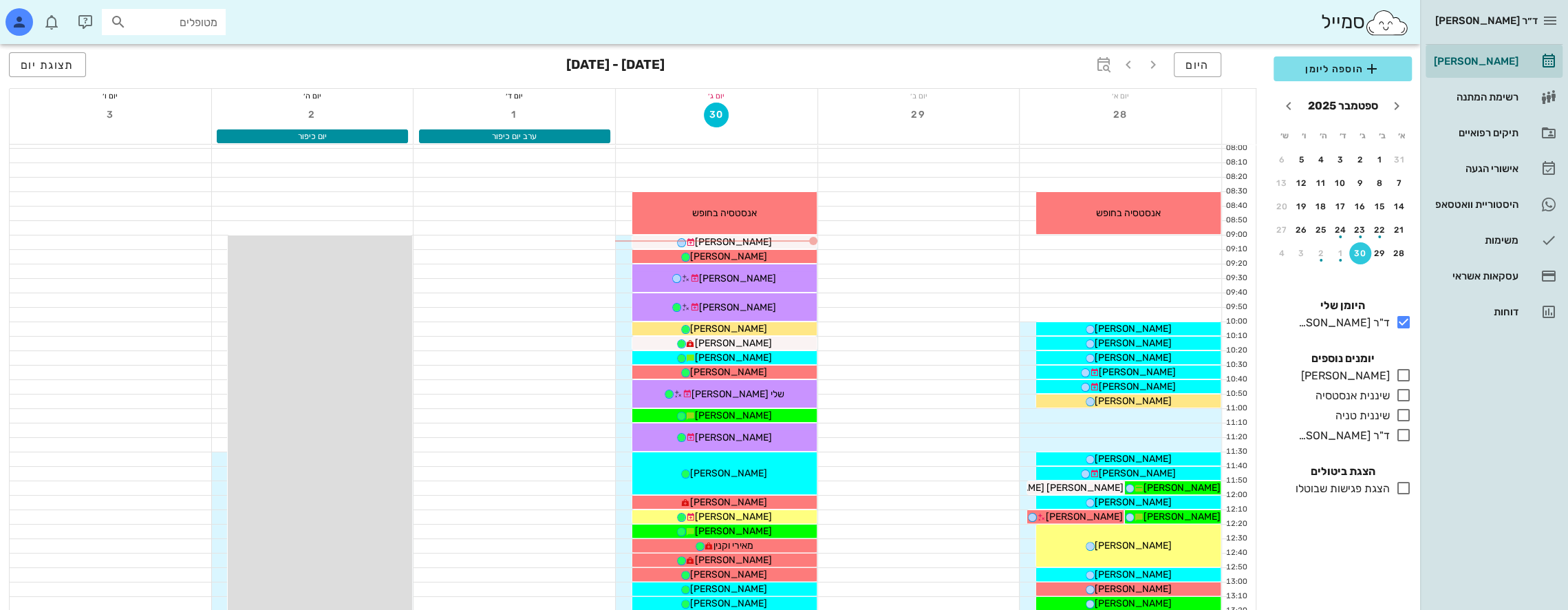
scroll to position [69, 0]
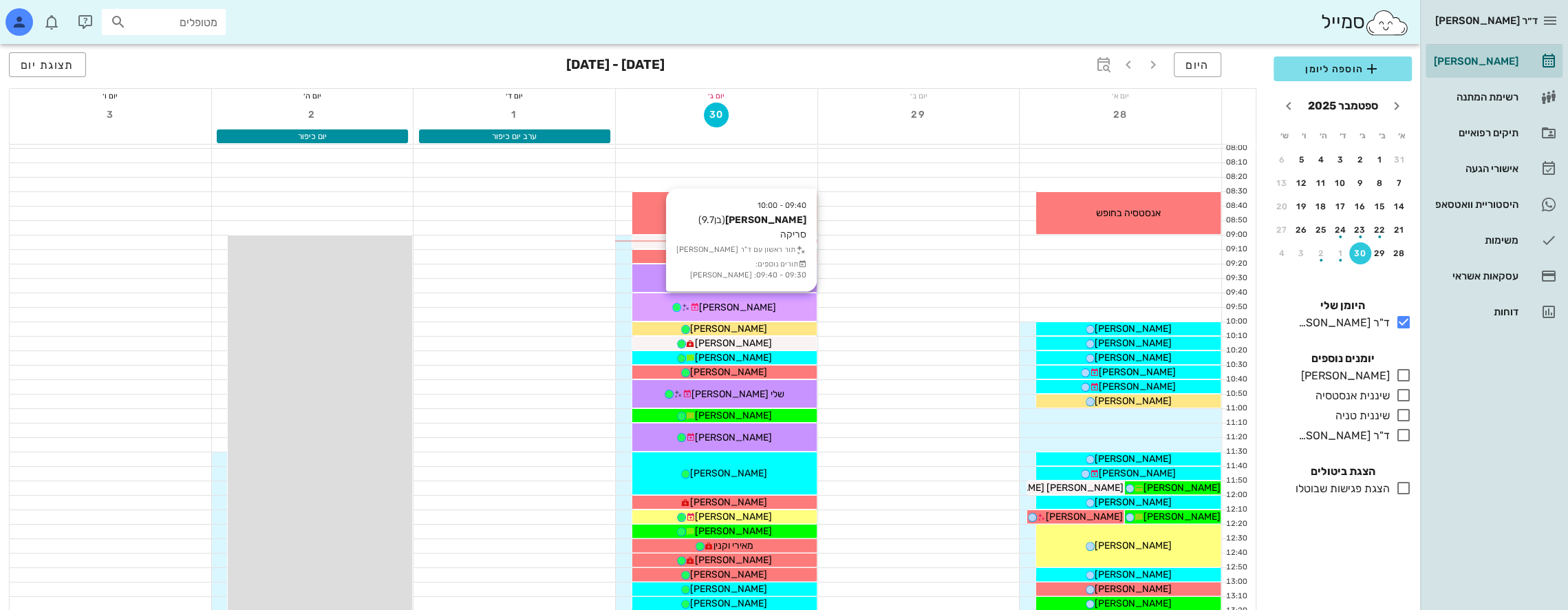
click at [756, 302] on span "[PERSON_NAME]" at bounding box center [737, 308] width 77 height 12
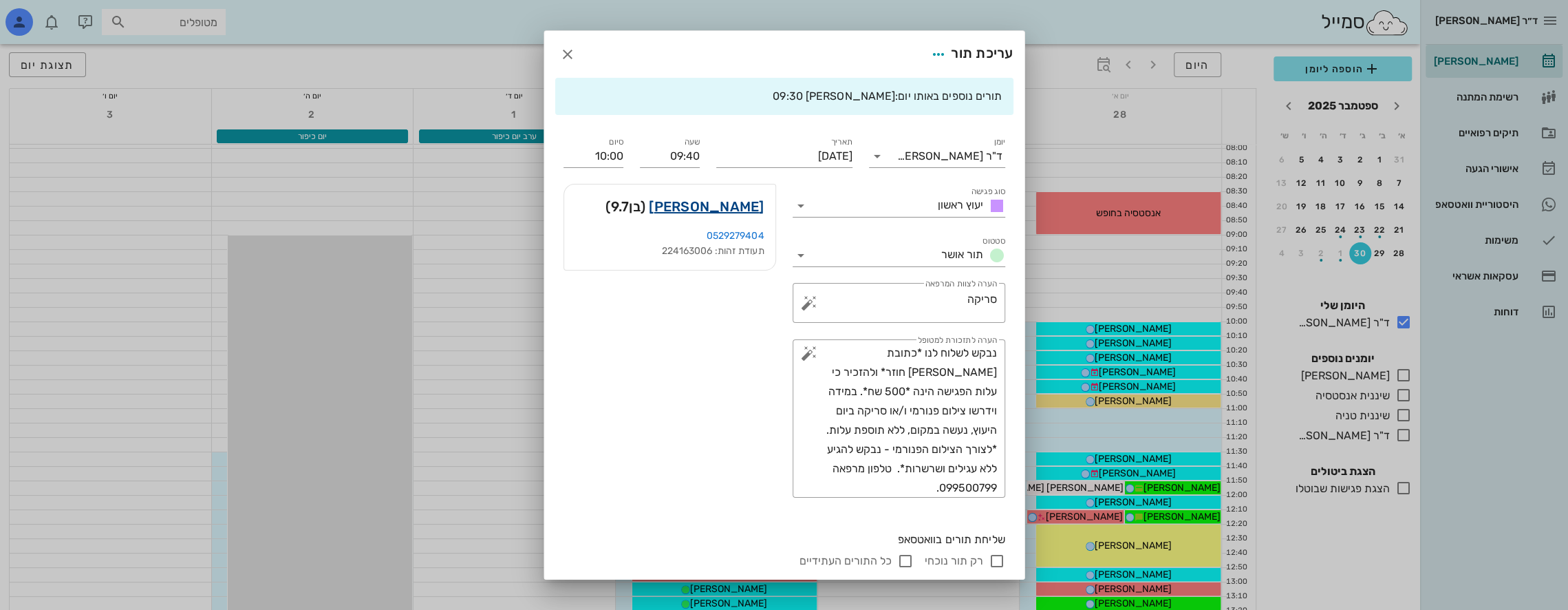
click at [747, 202] on link "[PERSON_NAME]" at bounding box center [706, 206] width 115 height 22
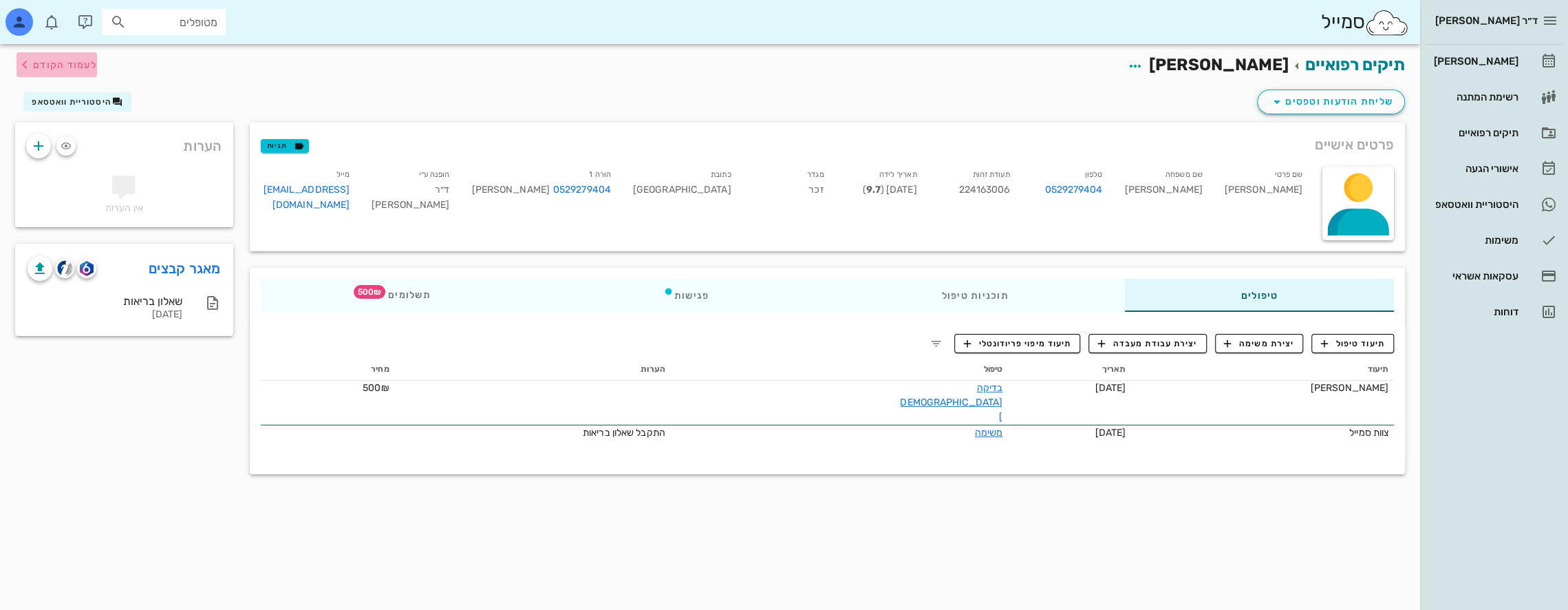
click at [47, 66] on span "לעמוד הקודם" at bounding box center [65, 65] width 64 height 12
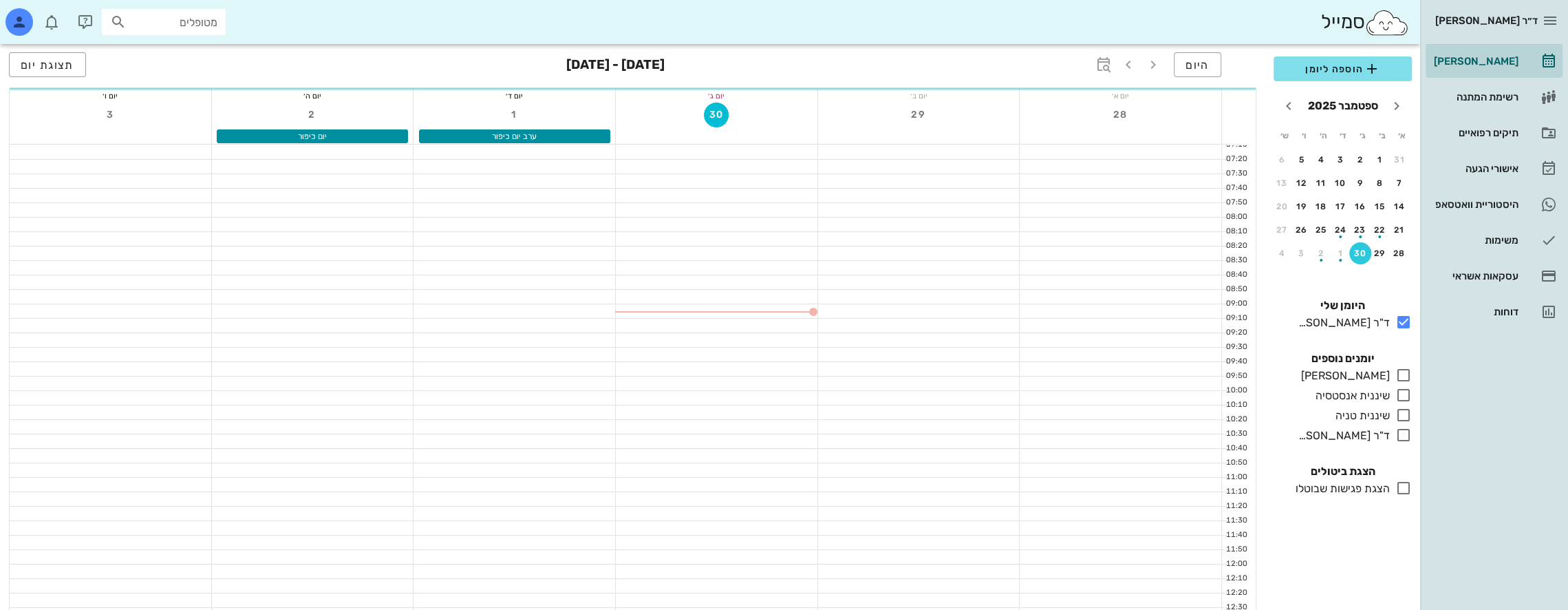
scroll to position [69, 0]
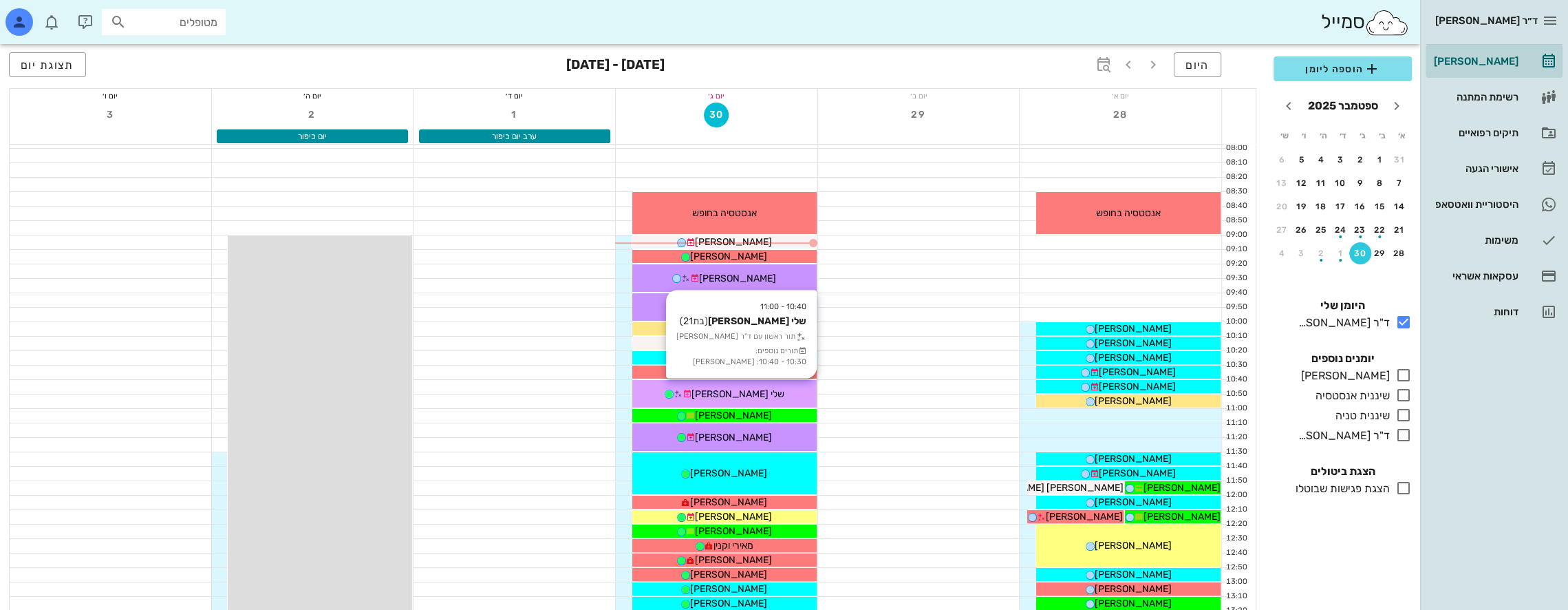
click at [750, 391] on span "שלי [PERSON_NAME]" at bounding box center [737, 394] width 93 height 12
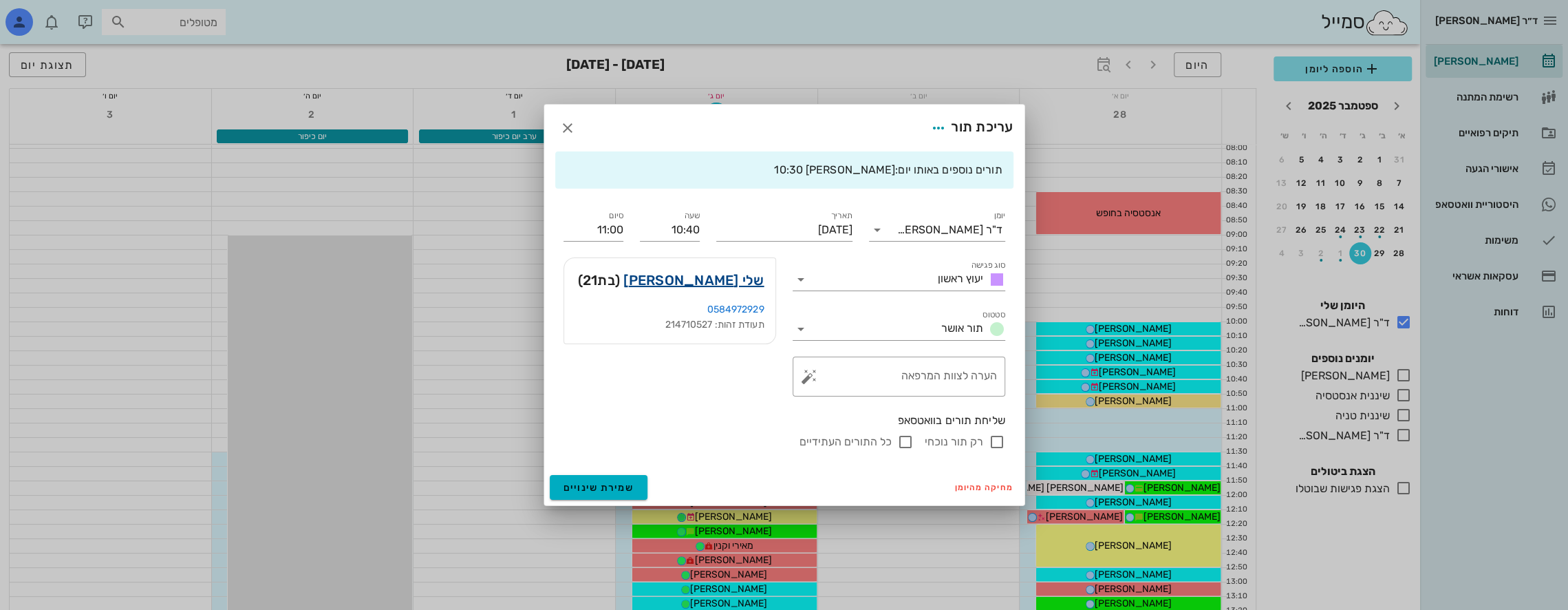
click at [734, 281] on link "שלי [PERSON_NAME]" at bounding box center [693, 280] width 140 height 22
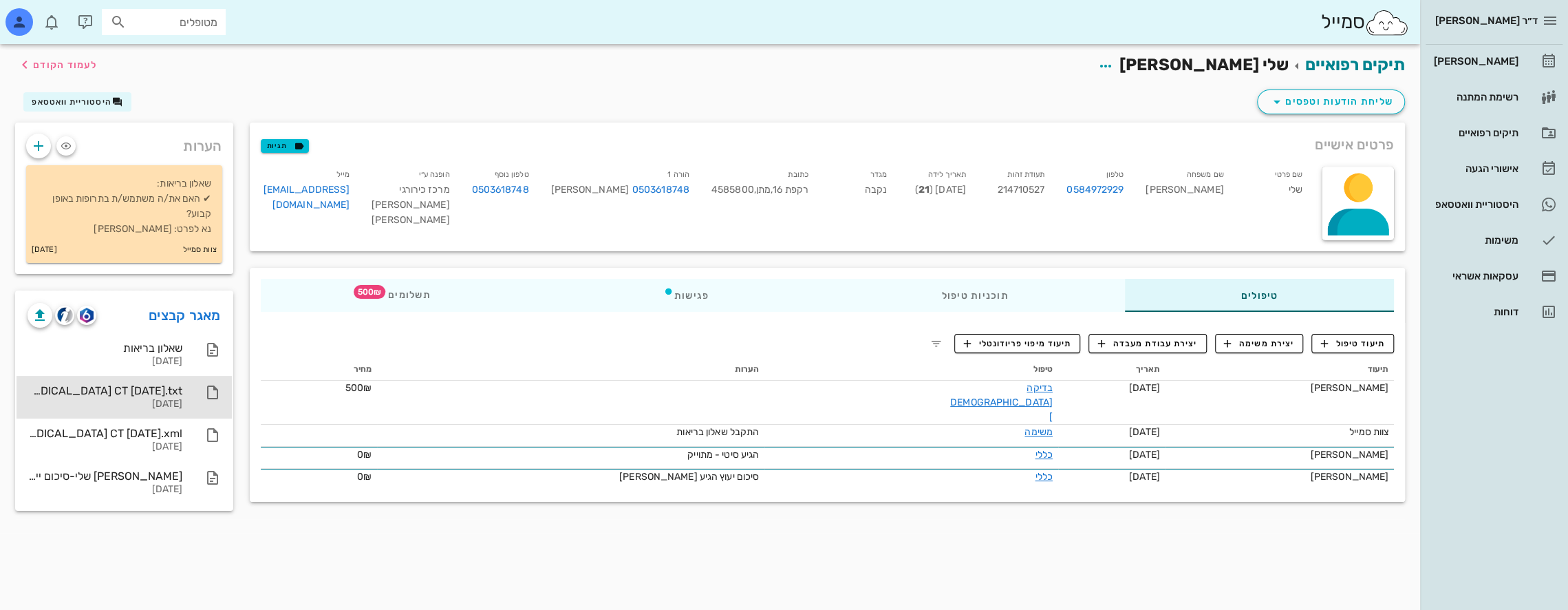
click at [139, 393] on div "MAGOR [PERSON_NAME][MEDICAL_DATA] CT [DATE].txt" at bounding box center [104, 390] width 155 height 13
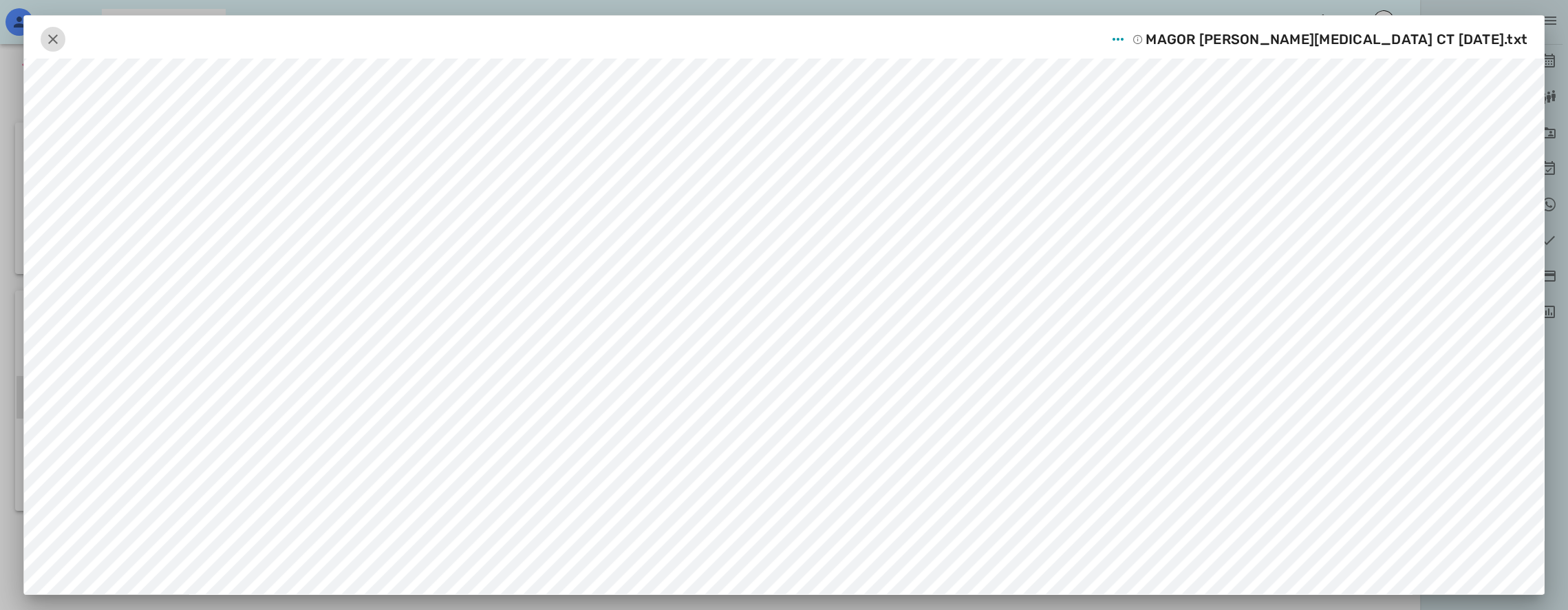
click at [45, 33] on icon "button" at bounding box center [53, 38] width 16 height 16
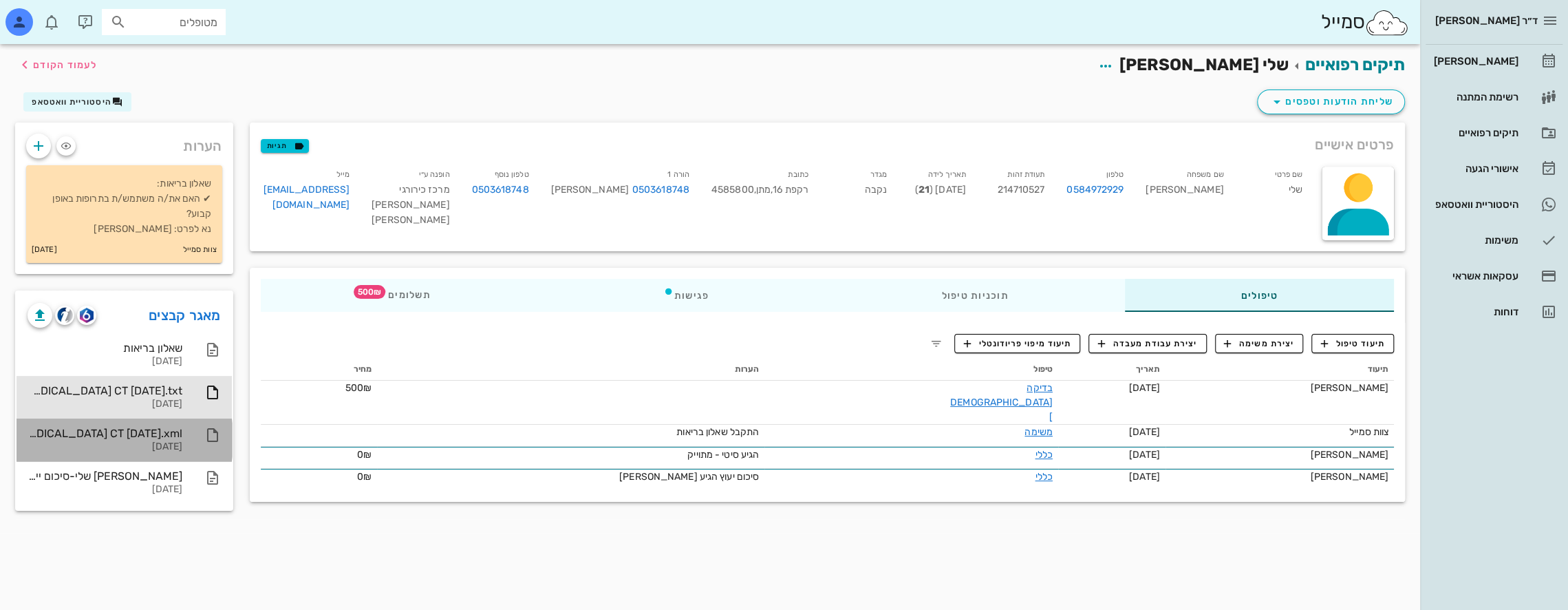
click at [166, 439] on div "MAGOR [PERSON_NAME][MEDICAL_DATA] CT [DATE].xml" at bounding box center [104, 432] width 155 height 13
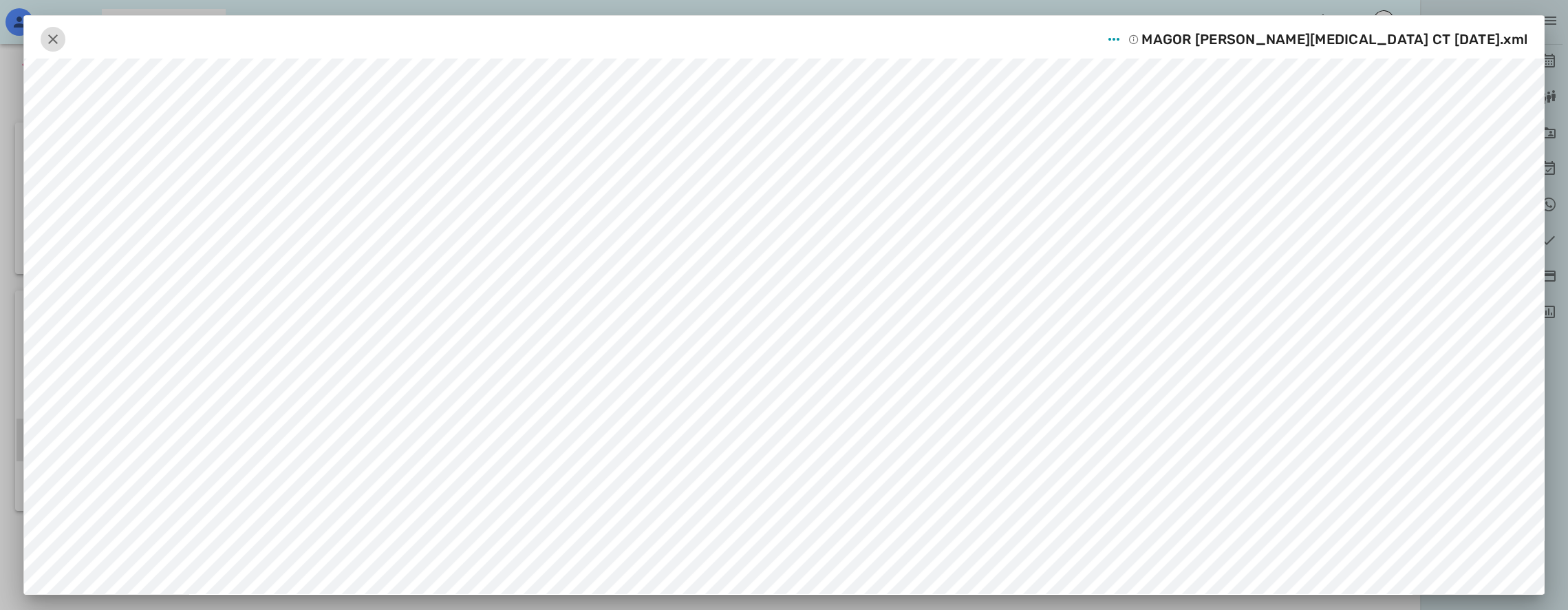
click at [48, 29] on button "button" at bounding box center [53, 39] width 25 height 25
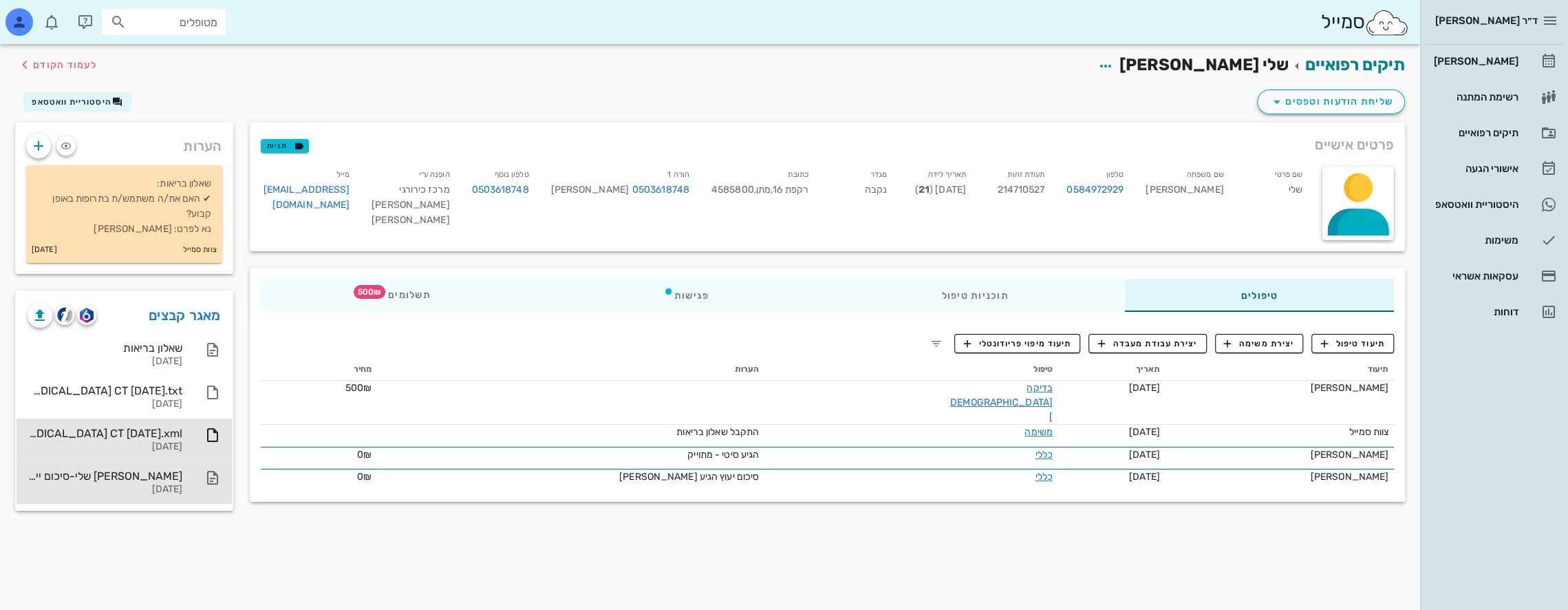
click at [157, 479] on div "[PERSON_NAME] שלי-סיכום ייעוץ ותוכנית טיפול .cleaned" at bounding box center [104, 476] width 155 height 13
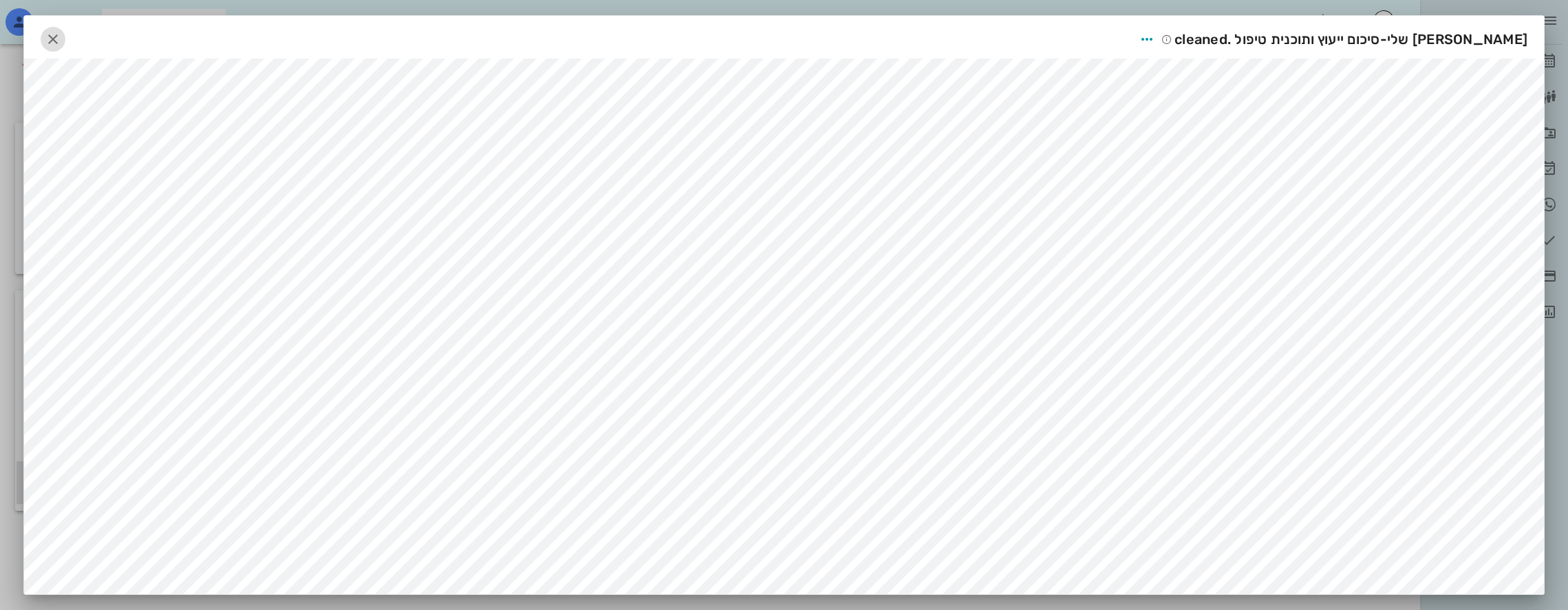
click at [56, 43] on icon "button" at bounding box center [53, 38] width 16 height 16
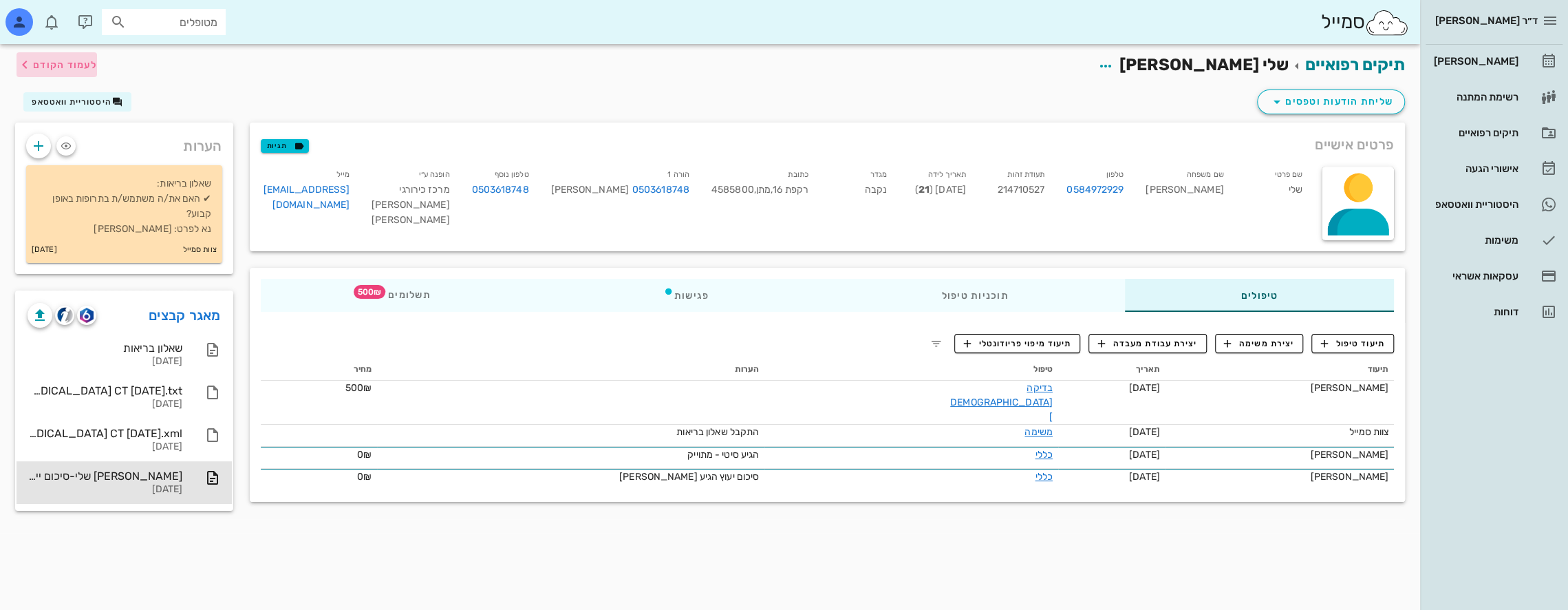
click at [59, 65] on span "לעמוד הקודם" at bounding box center [65, 65] width 64 height 12
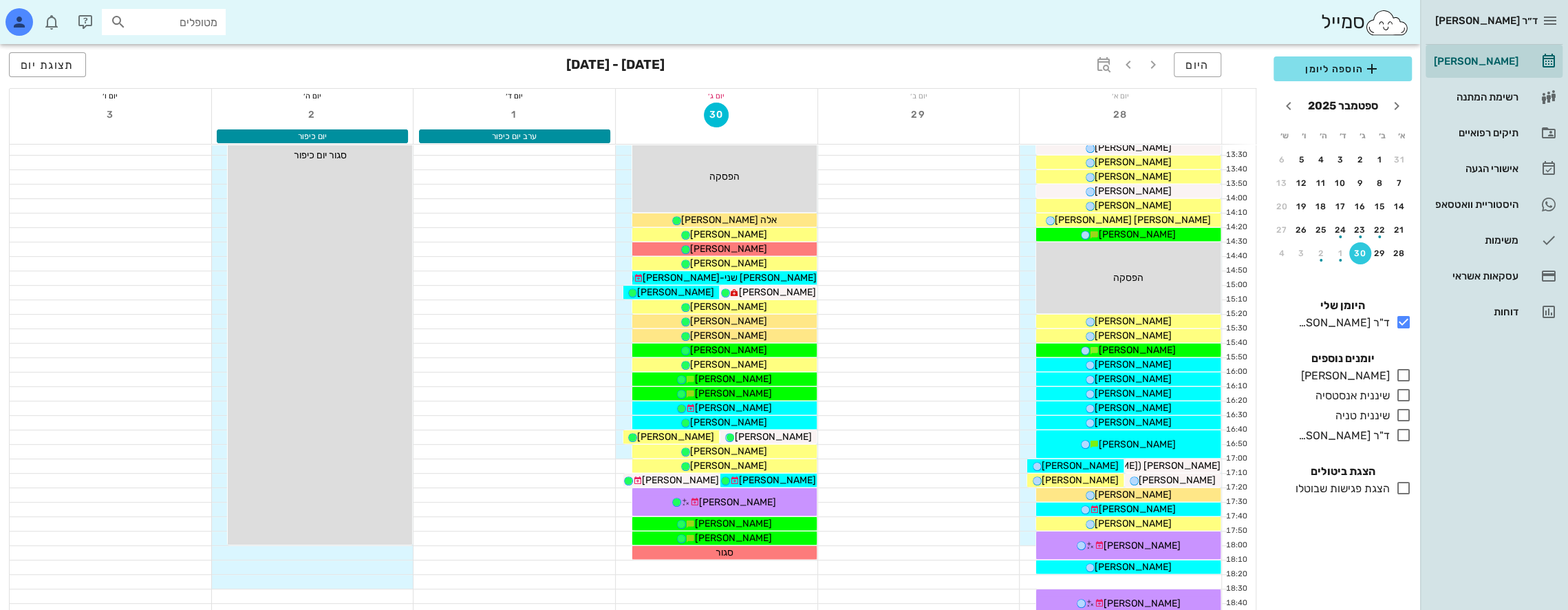
scroll to position [551, 0]
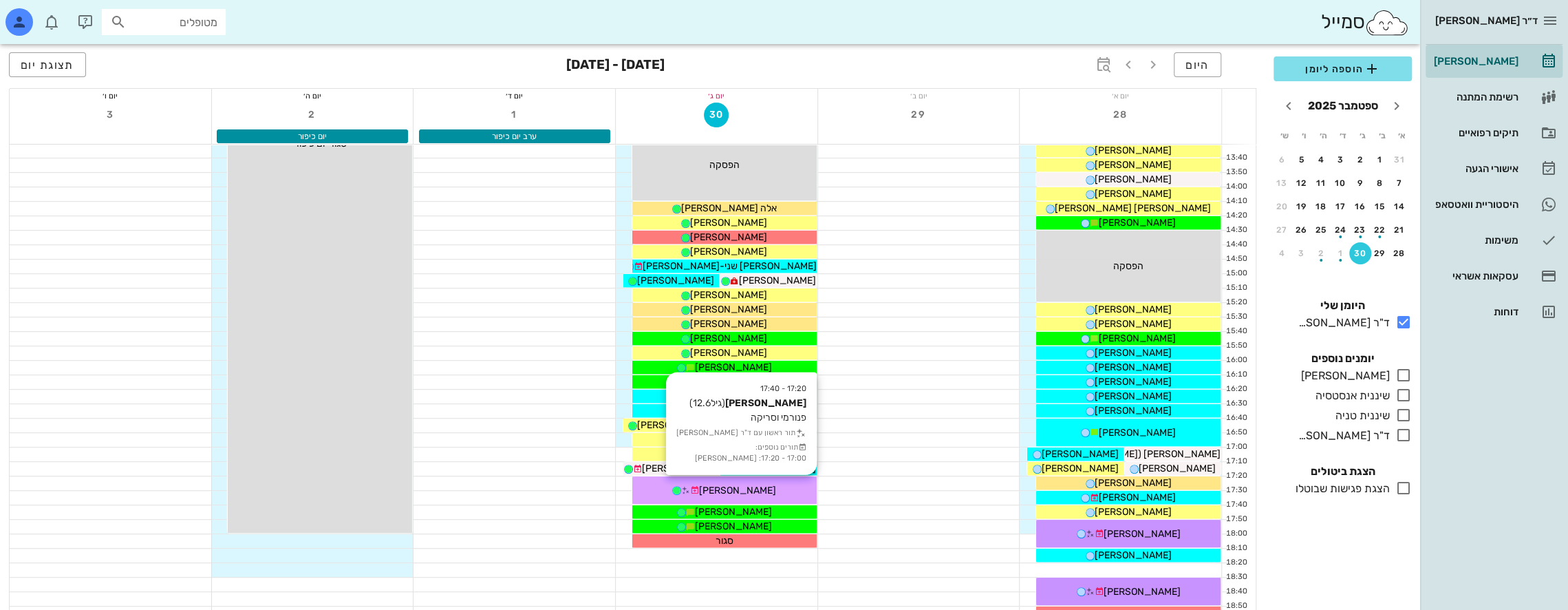
click at [772, 481] on div "17:20 - 17:40 [PERSON_NAME] (גיל 12.6 ) פנורמי וסריקה תור ראשון עם ד"ר [PERSON_…" at bounding box center [725, 490] width 184 height 27
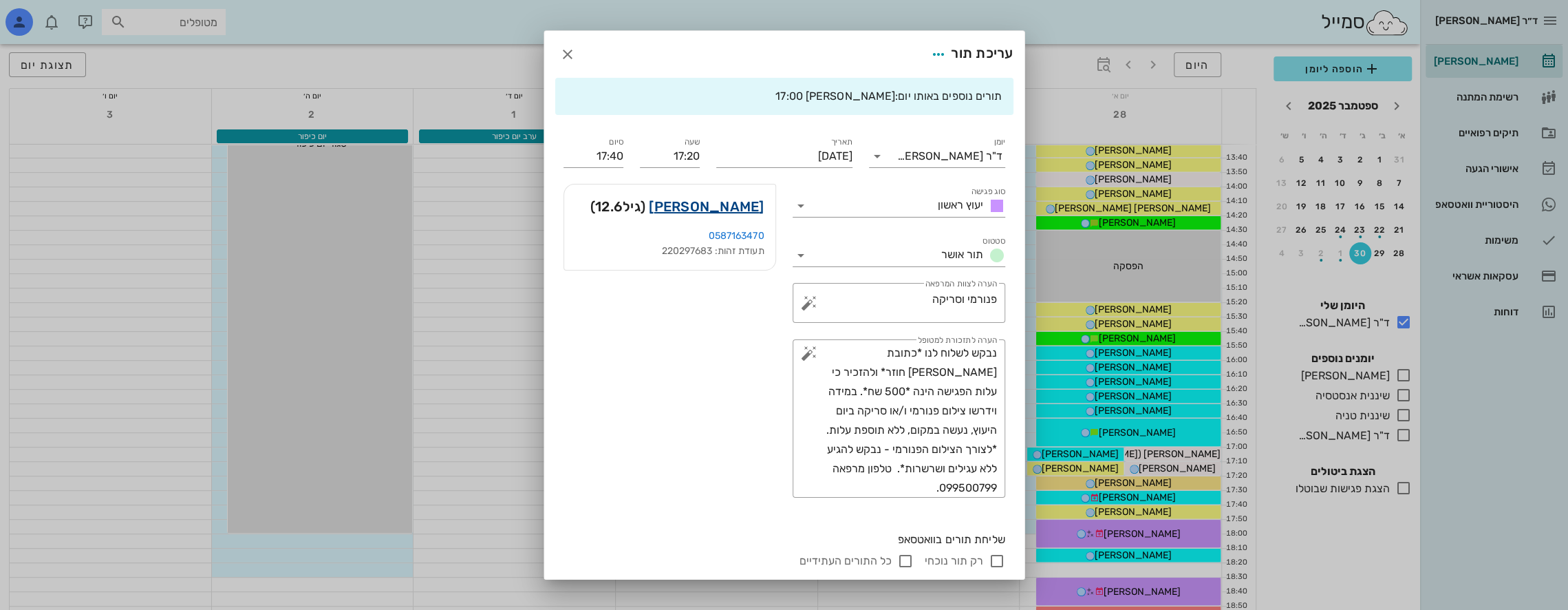
click at [740, 203] on link "[PERSON_NAME]" at bounding box center [706, 206] width 115 height 22
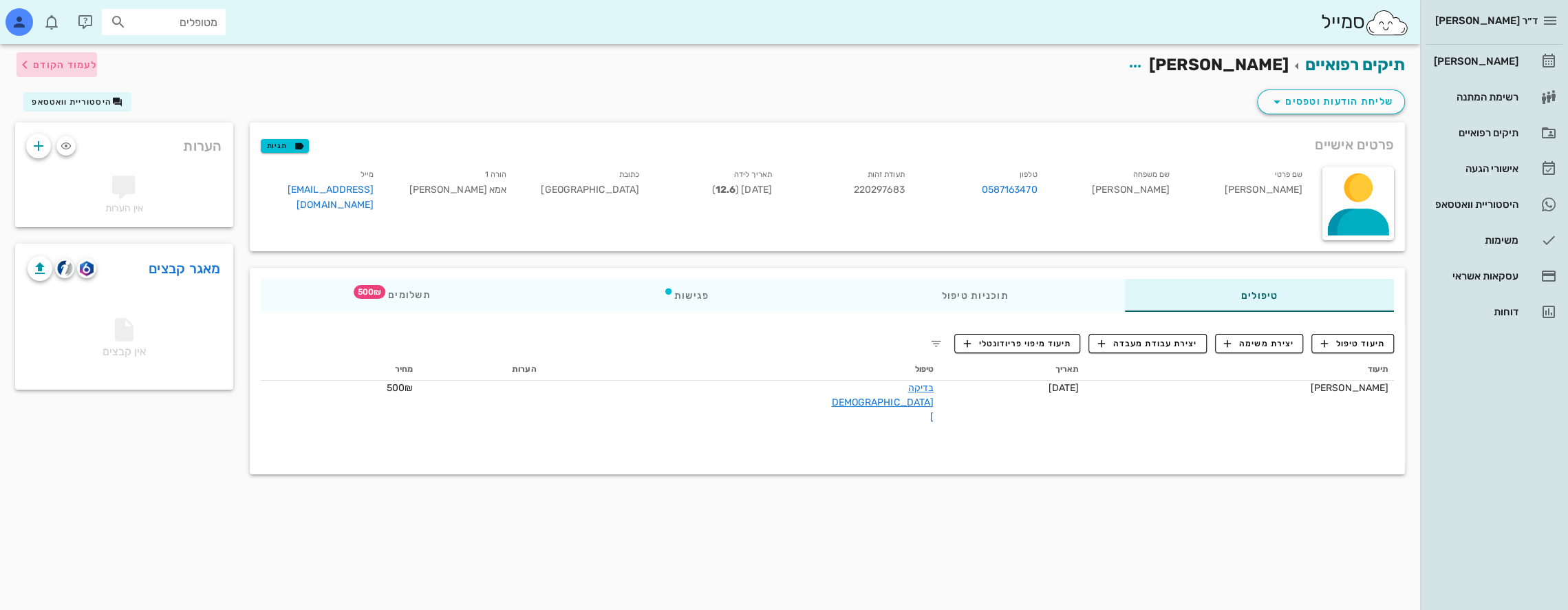
click at [44, 62] on span "לעמוד הקודם" at bounding box center [65, 65] width 64 height 12
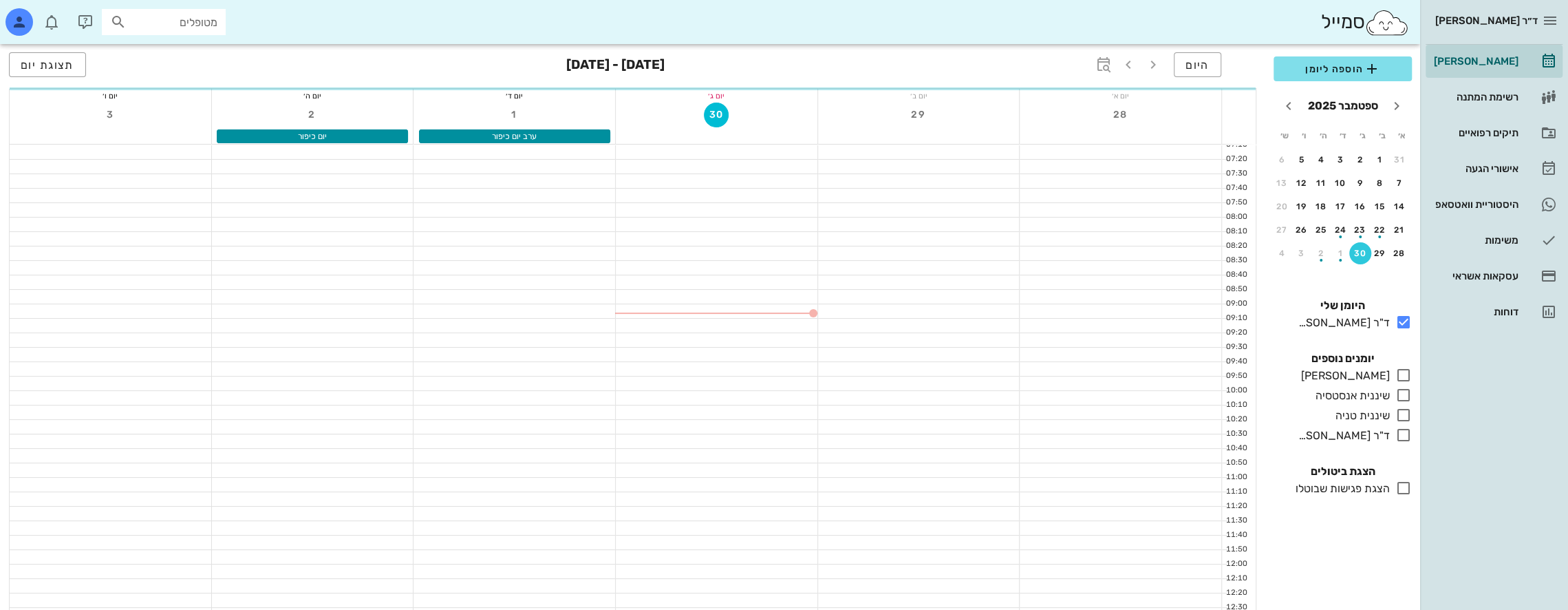
scroll to position [551, 0]
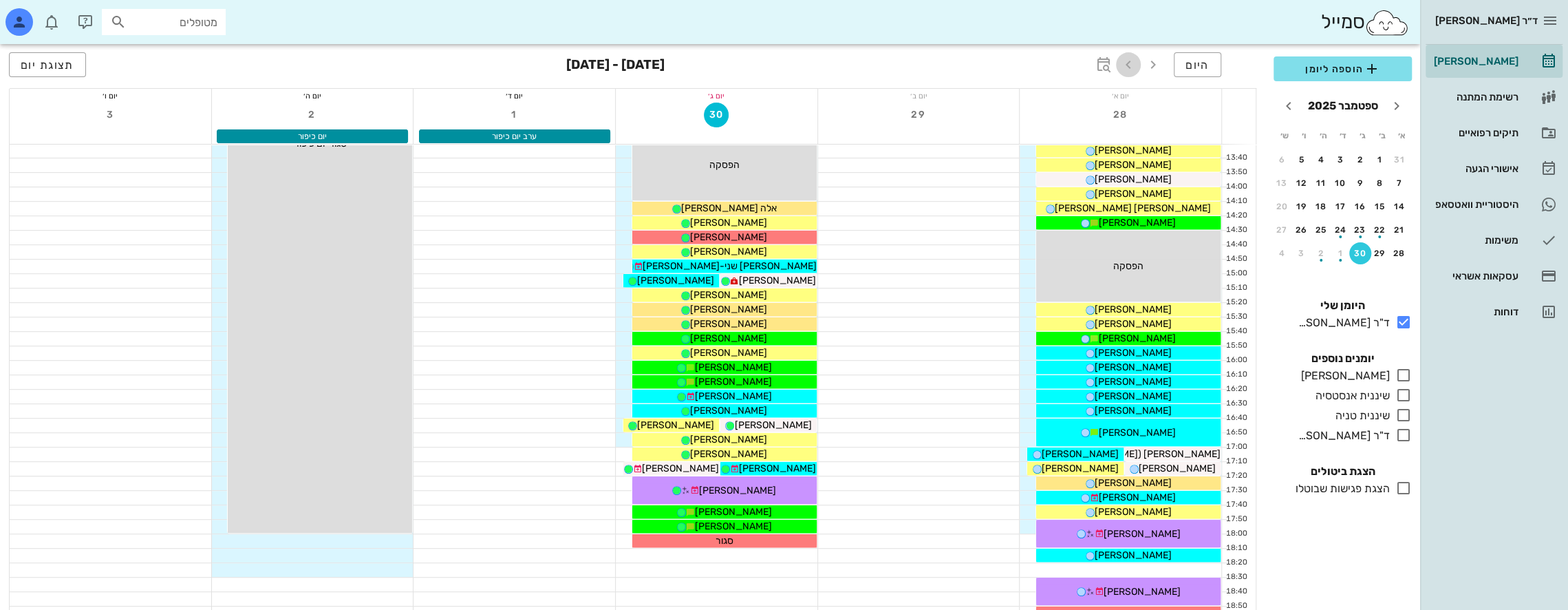
click at [1132, 64] on icon "button" at bounding box center [1128, 64] width 16 height 16
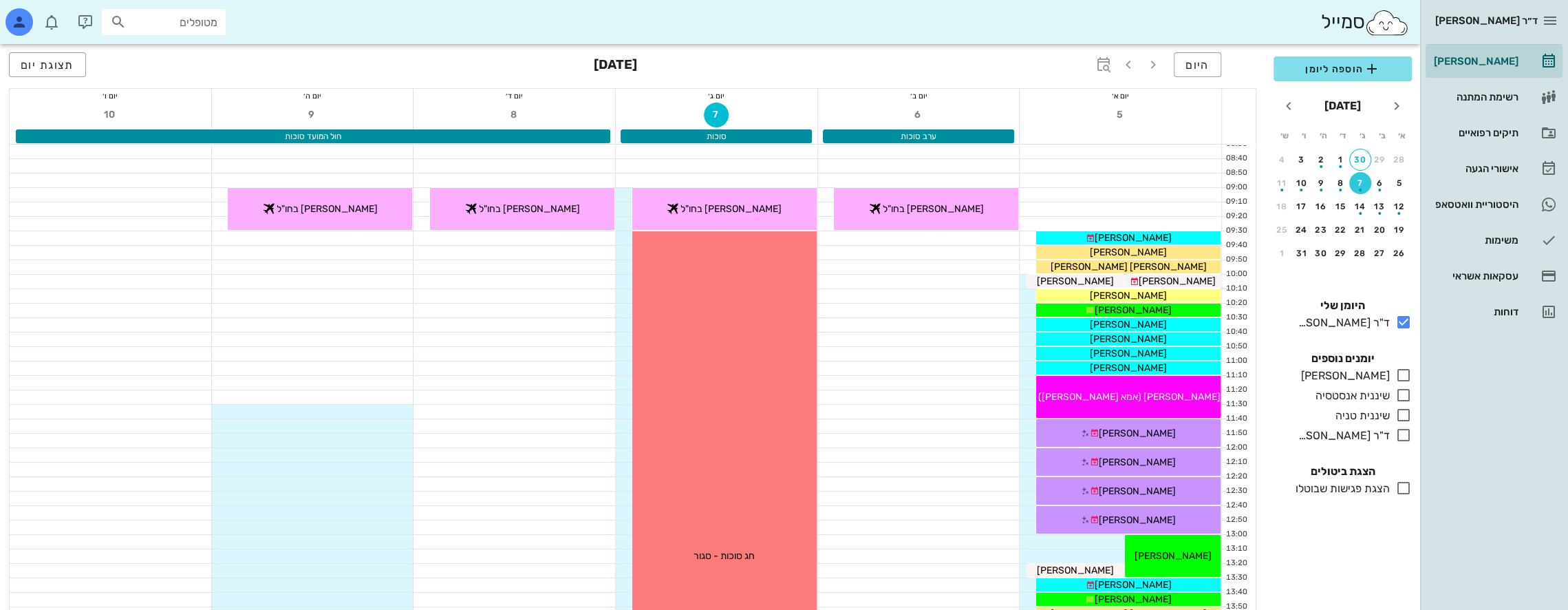
scroll to position [114, 0]
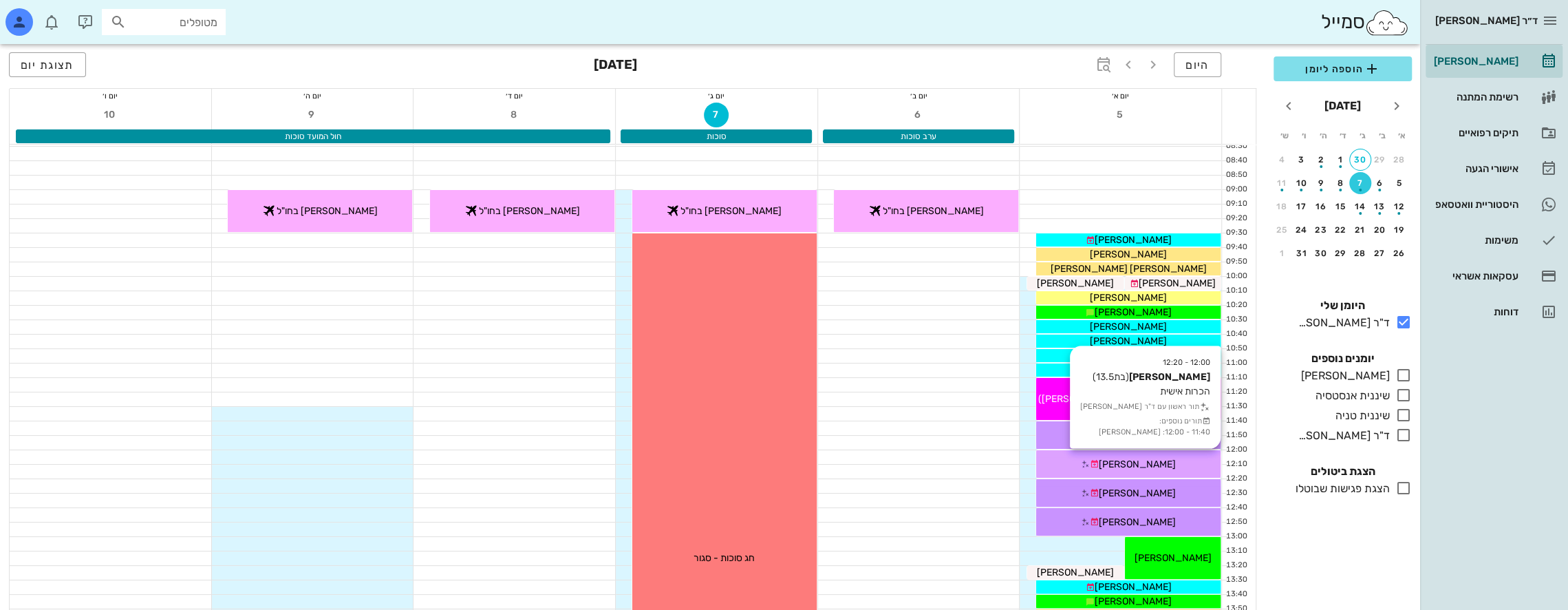
click at [1154, 459] on span "[PERSON_NAME]" at bounding box center [1137, 465] width 77 height 12
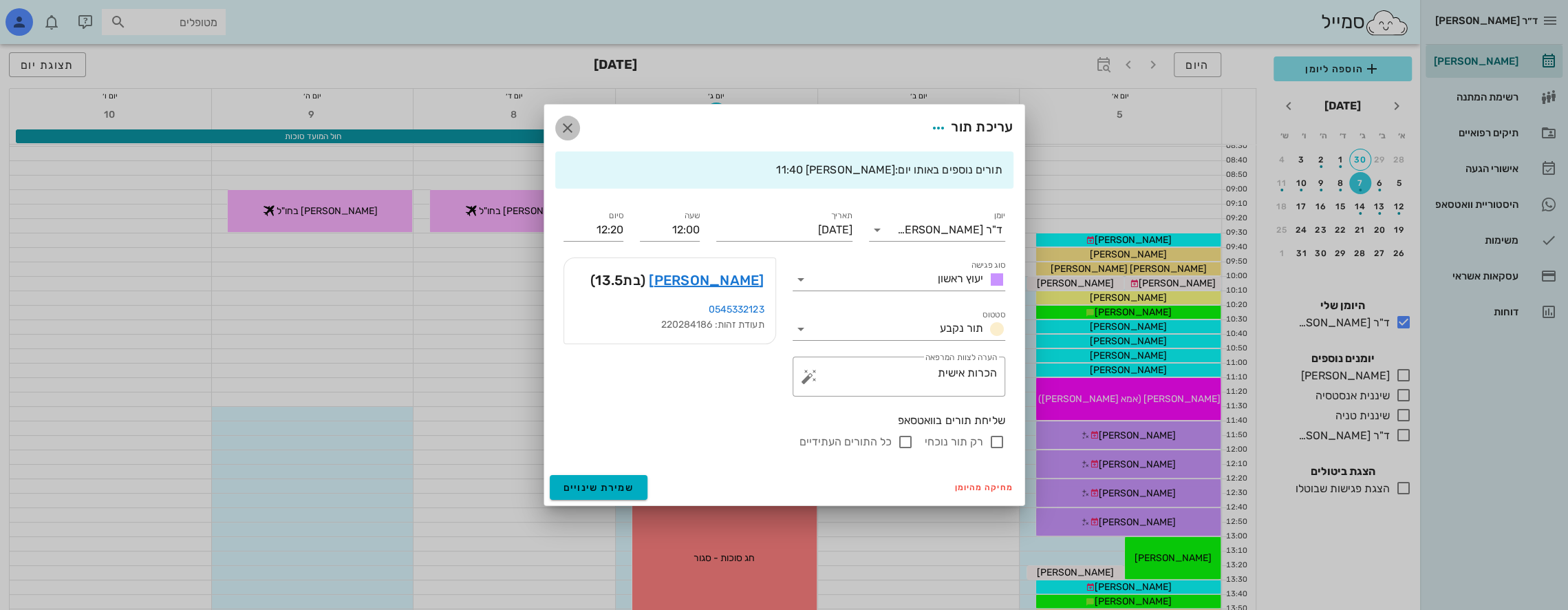
click at [563, 127] on icon "button" at bounding box center [567, 127] width 16 height 16
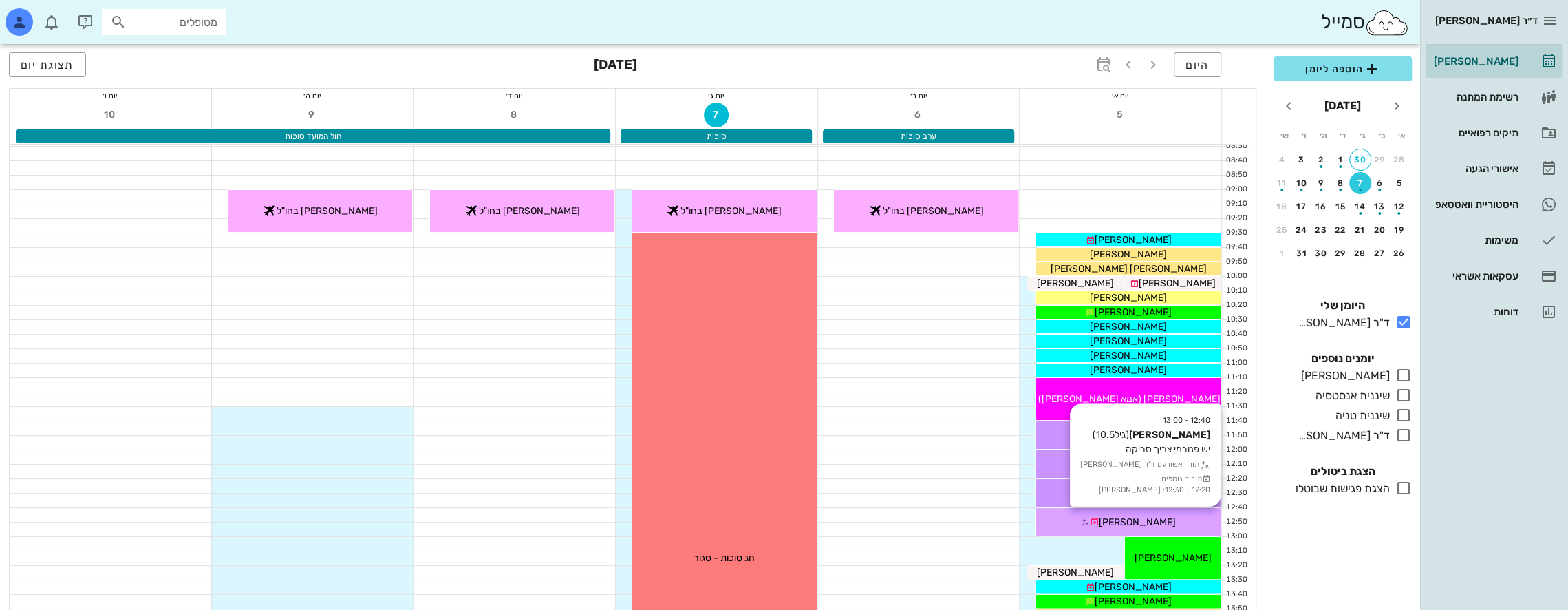
click at [1149, 518] on span "[PERSON_NAME]" at bounding box center [1137, 522] width 77 height 12
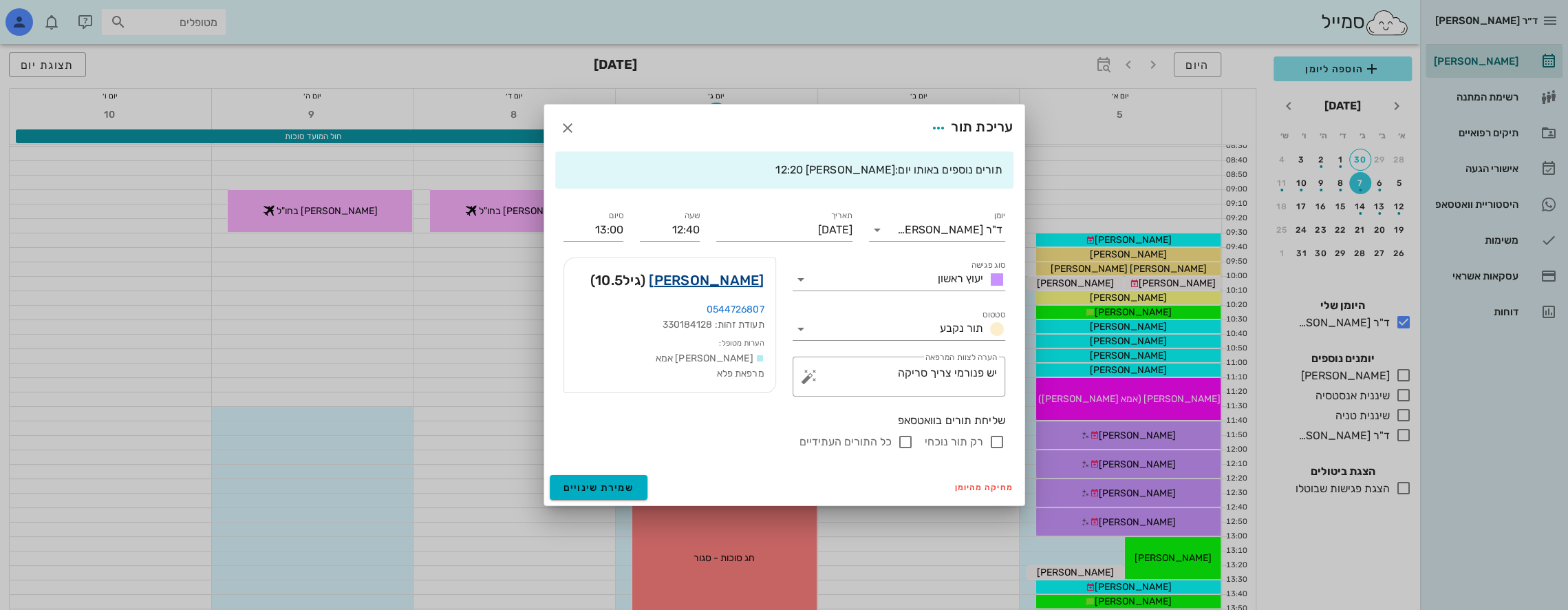
click at [739, 281] on link "[PERSON_NAME]" at bounding box center [706, 280] width 115 height 22
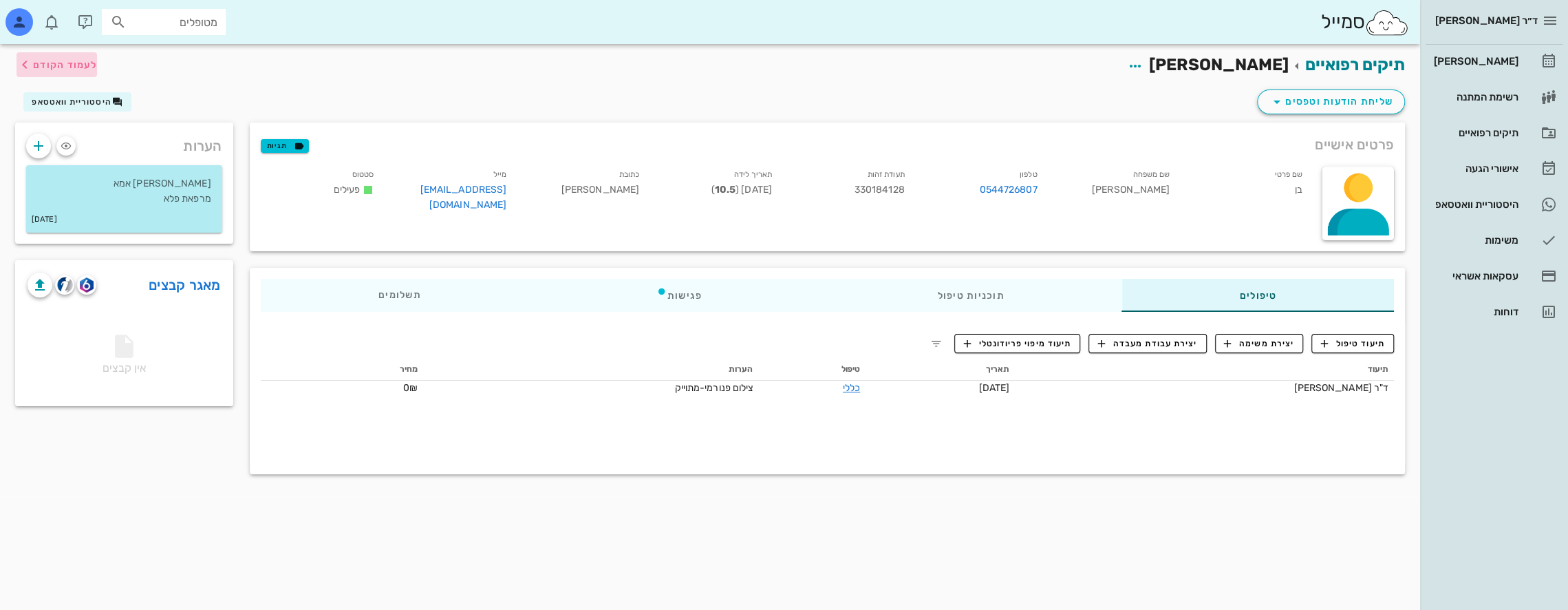
click at [24, 64] on icon "button" at bounding box center [24, 64] width 16 height 16
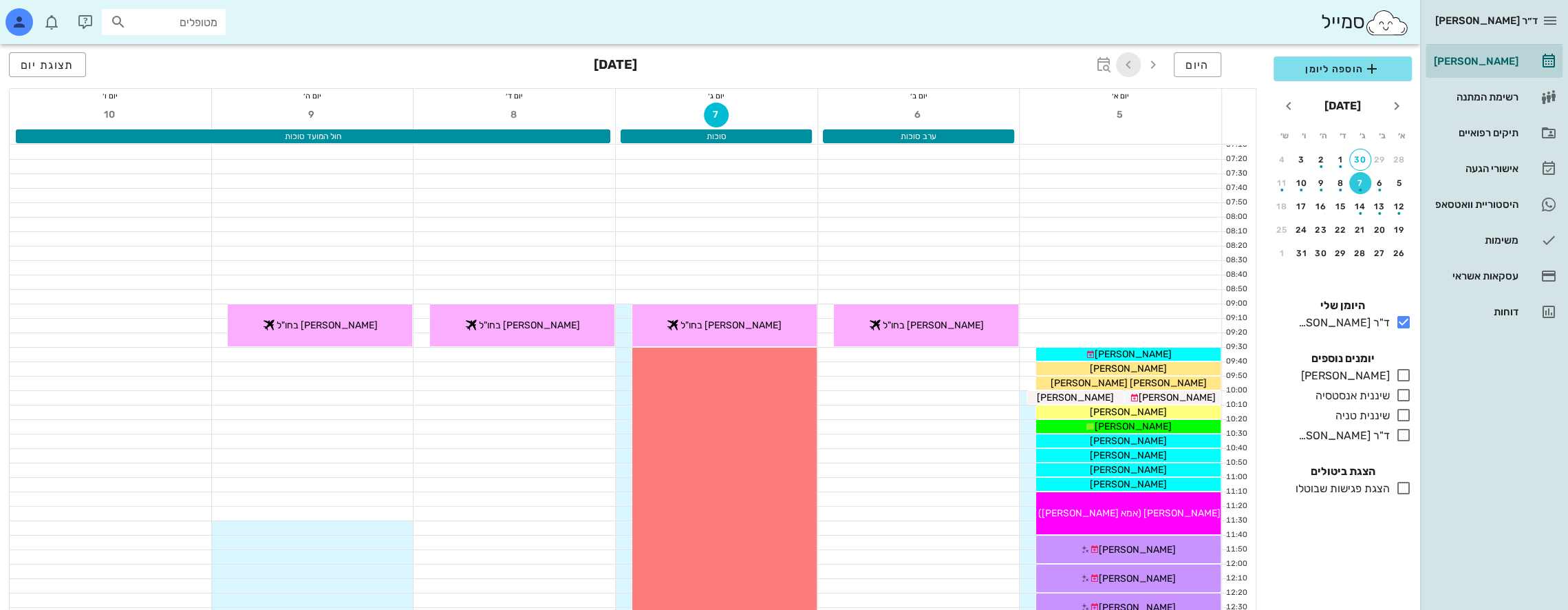
click at [1130, 66] on icon "button" at bounding box center [1128, 64] width 16 height 16
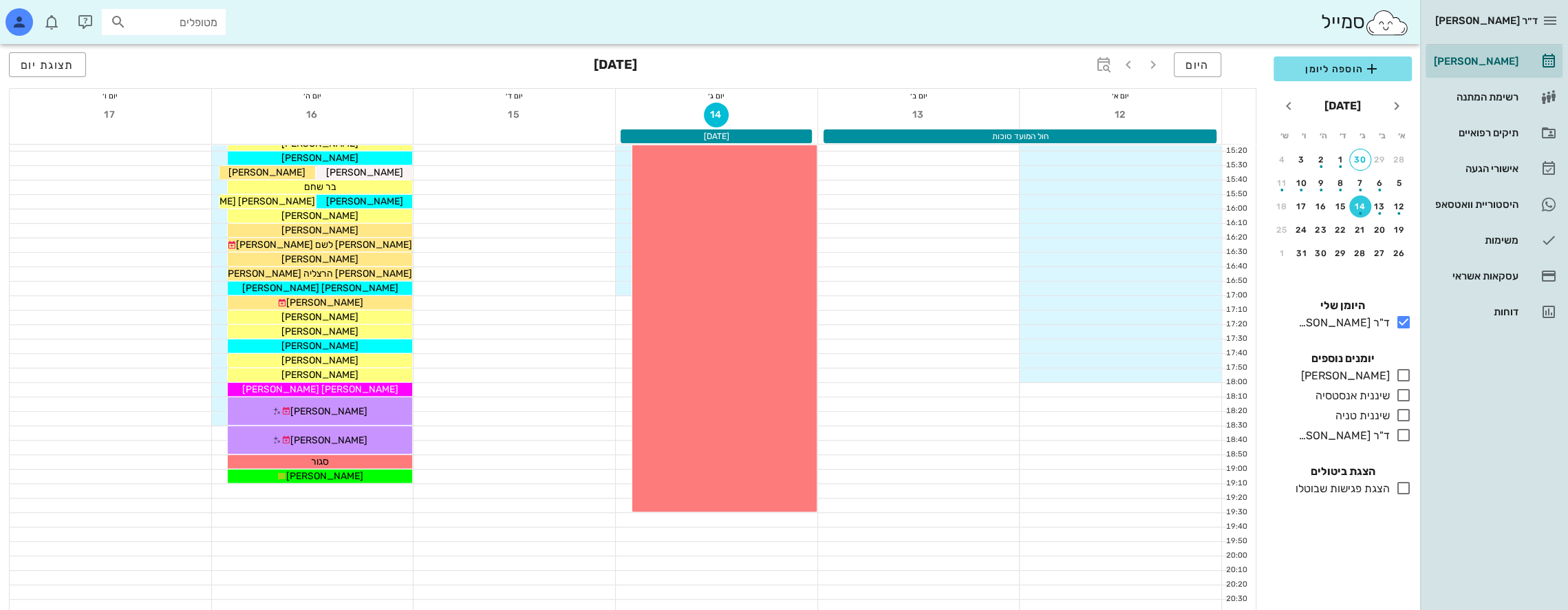
scroll to position [734, 0]
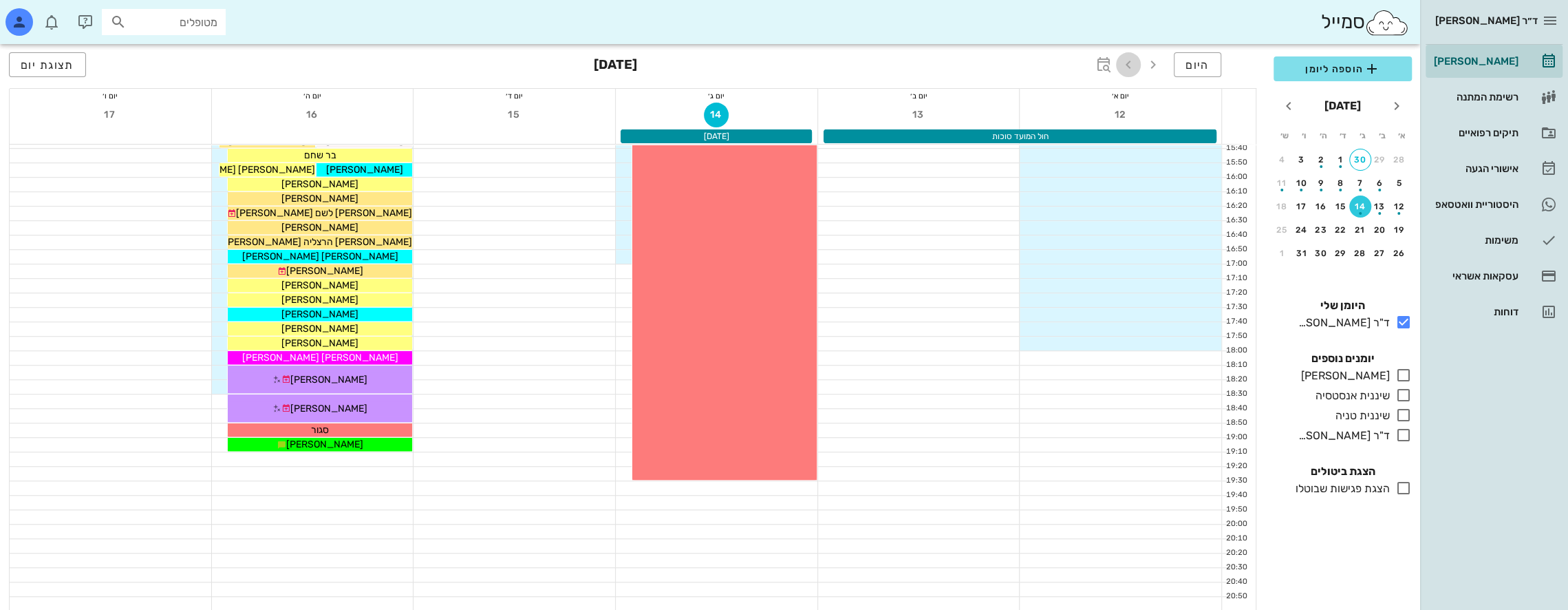
click at [1129, 59] on icon "button" at bounding box center [1128, 64] width 16 height 16
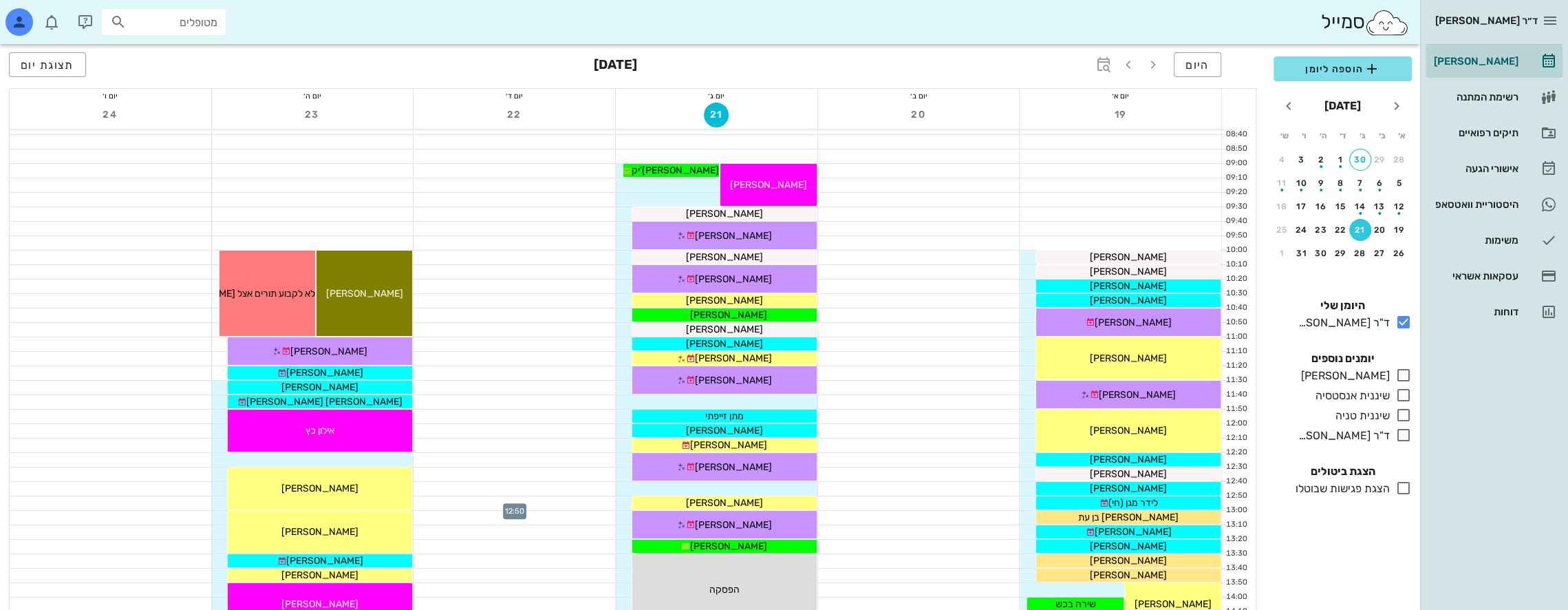
scroll to position [45, 0]
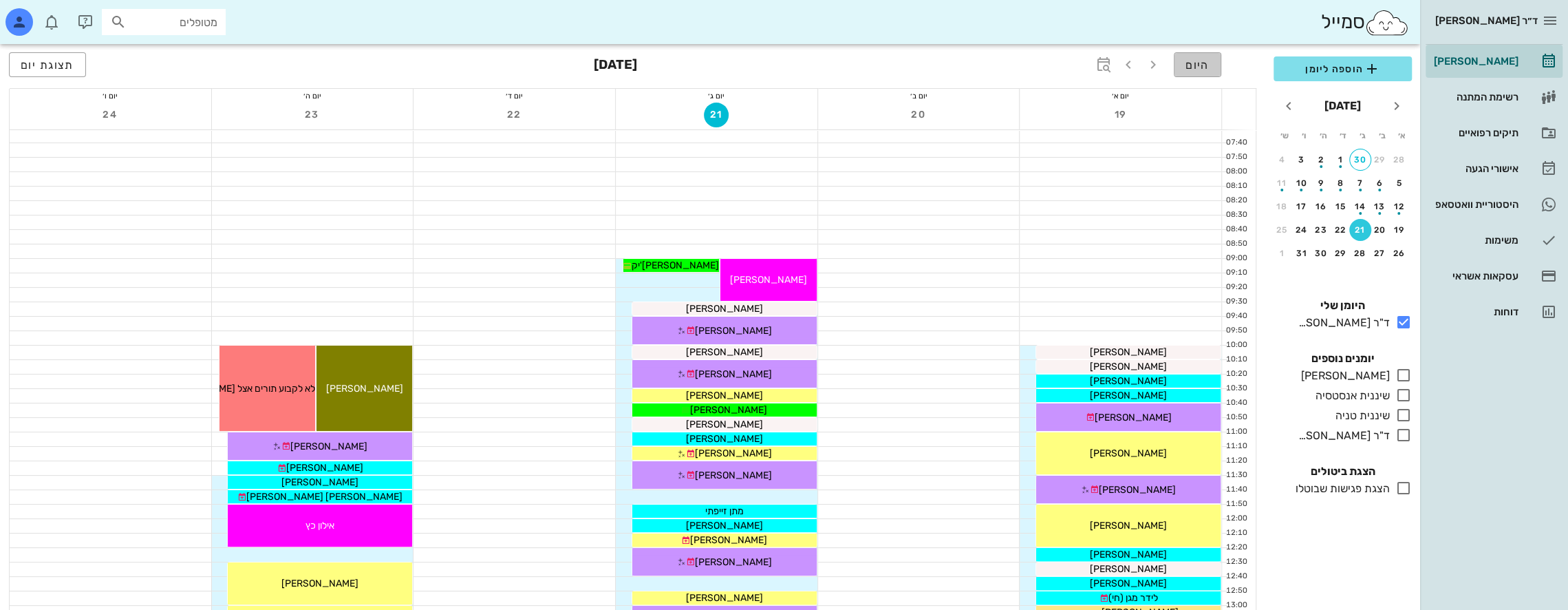
click at [1205, 69] on span "היום" at bounding box center [1198, 65] width 24 height 13
